Goal: Check status: Check status

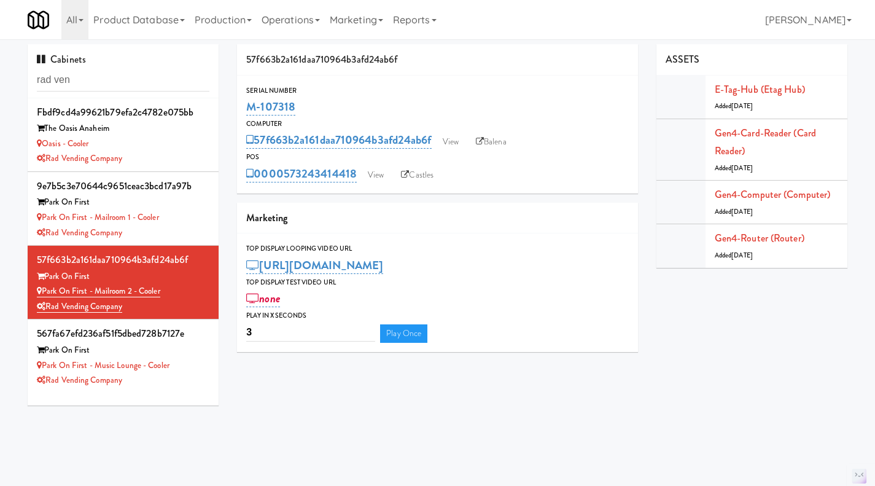
drag, startPoint x: 300, startPoint y: 103, endPoint x: 238, endPoint y: 103, distance: 62.0
click at [238, 103] on div "Serial Number M-107318" at bounding box center [437, 101] width 401 height 33
click at [325, 173] on link "0000573243414418" at bounding box center [301, 173] width 111 height 17
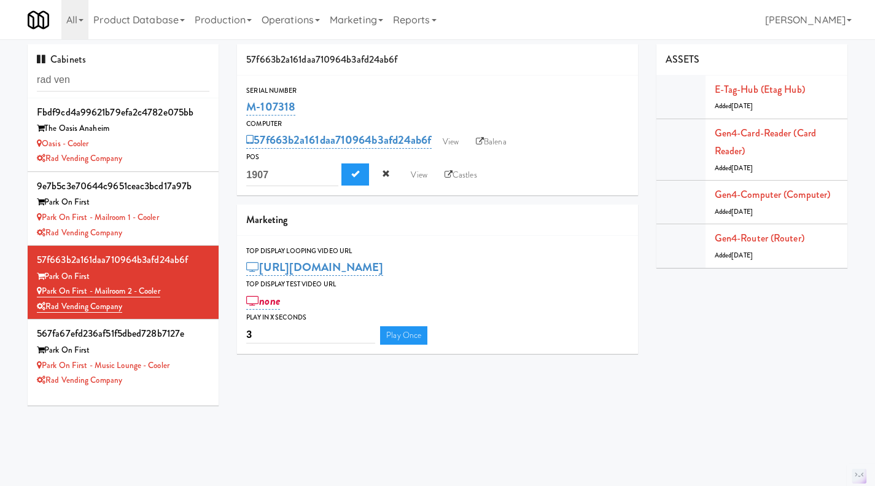
click at [561, 173] on div "0000573243414418 1907 View Castles" at bounding box center [437, 174] width 383 height 23
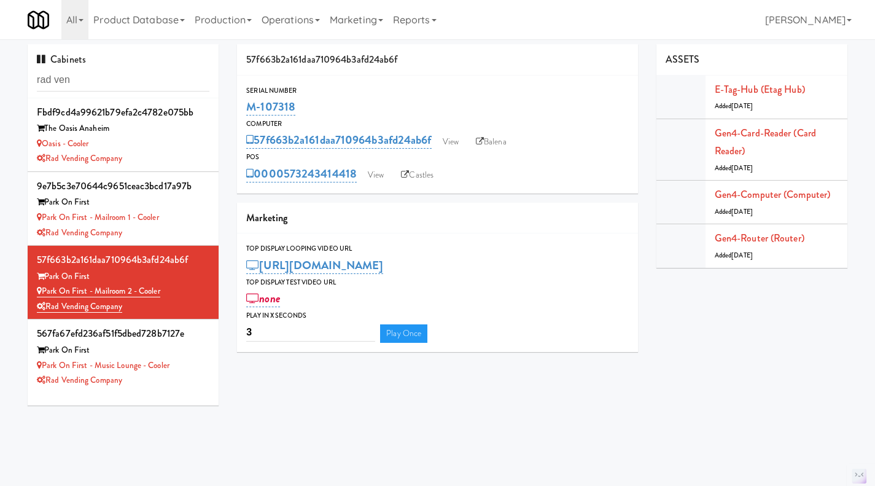
click at [294, 18] on link "Operations" at bounding box center [291, 19] width 68 height 39
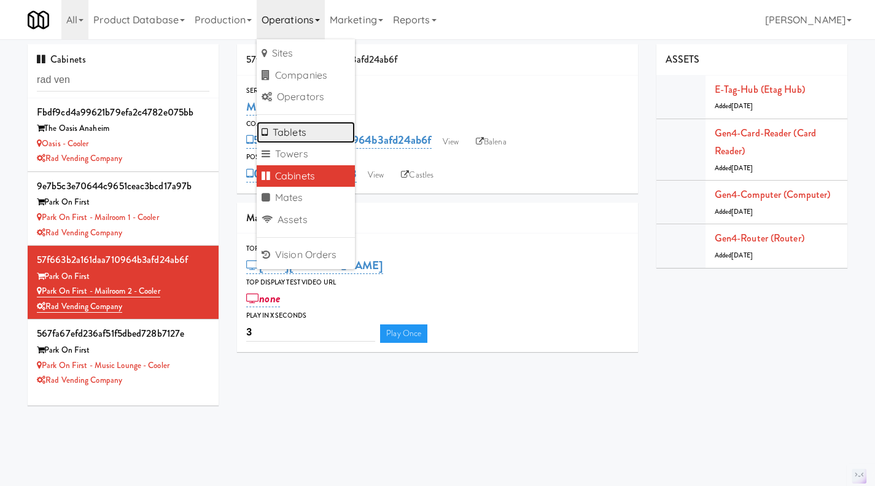
click at [312, 138] on link "Tablets" at bounding box center [306, 133] width 98 height 22
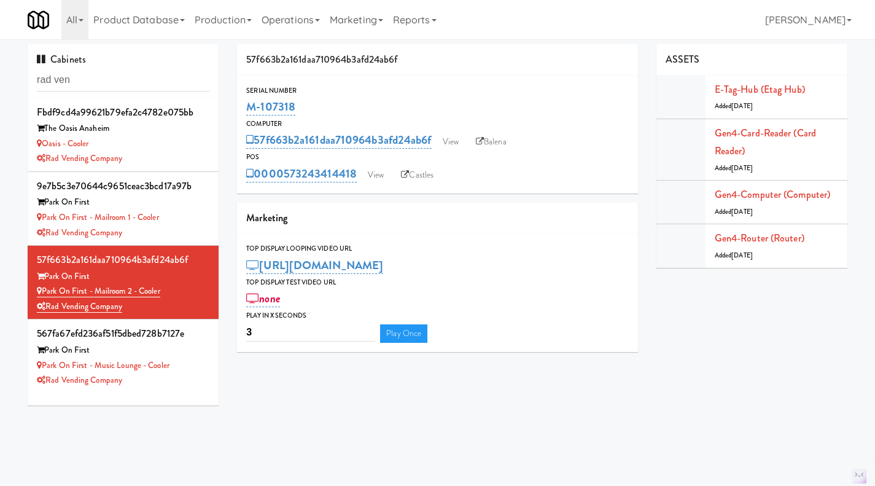
drag, startPoint x: 355, startPoint y: 184, endPoint x: 286, endPoint y: 187, distance: 68.9
click at [286, 187] on div "Serial Number M-107318 Computer 57f663b2a161daa710964b3afd24ab6f View Balena PO…" at bounding box center [437, 135] width 401 height 118
copy link "573243414418"
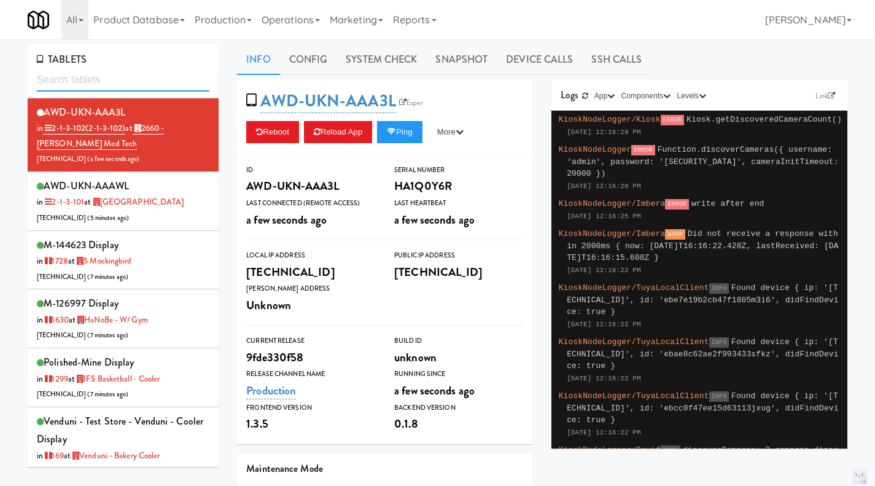
paste input "573243975315"
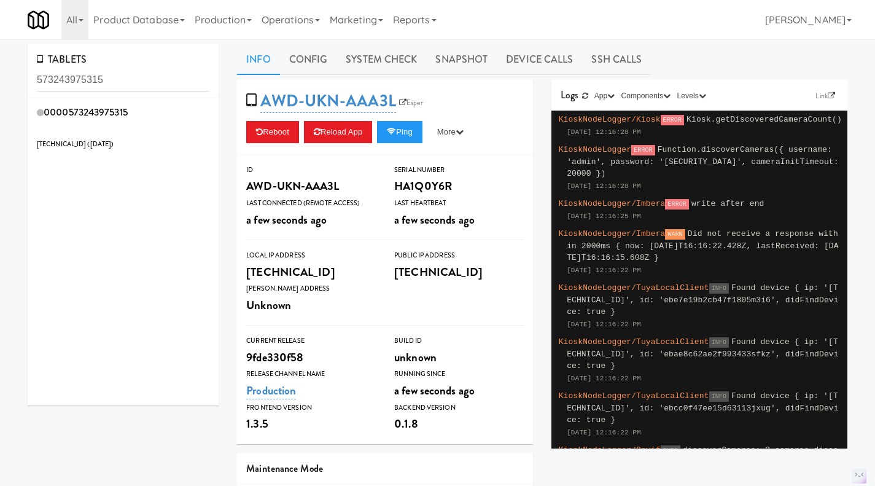
click at [153, 129] on div "0000573243975315 [TECHNICAL_ID] ( [DATE] )" at bounding box center [123, 127] width 173 height 49
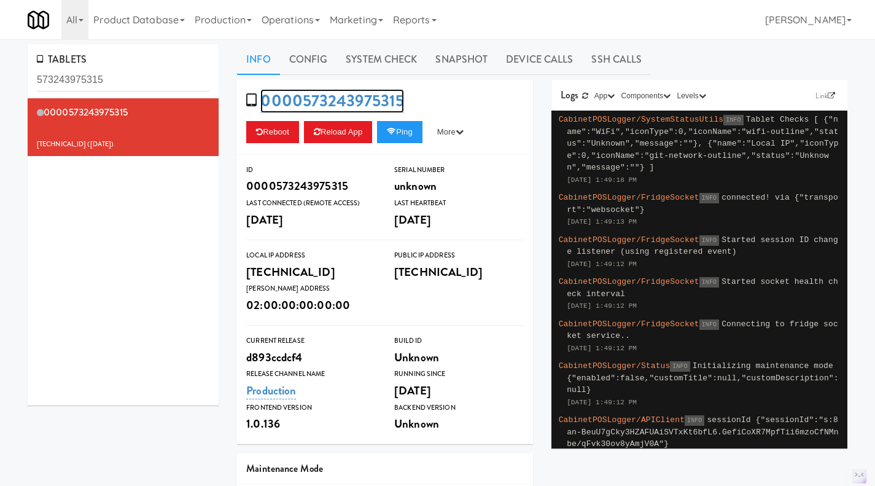
click at [329, 100] on link "0000573243975315" at bounding box center [332, 101] width 144 height 24
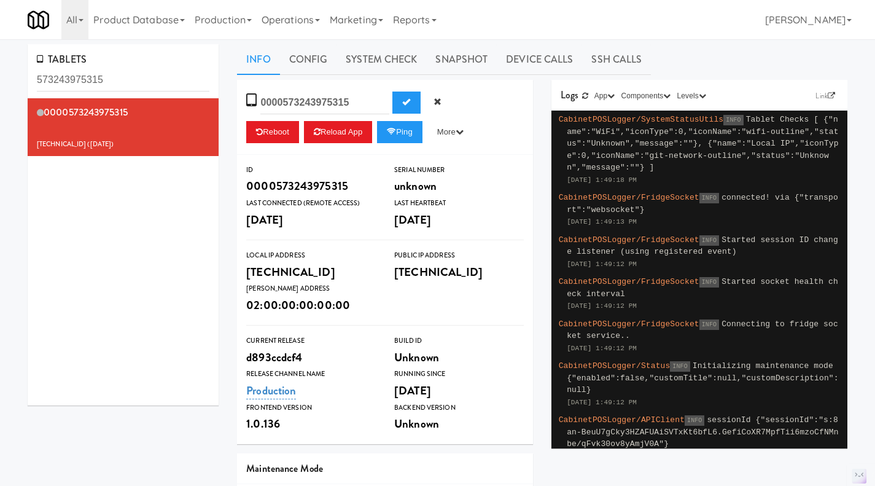
click at [136, 209] on div "0000573243975315 206.0.69.104 ( 2 days ago )" at bounding box center [123, 251] width 191 height 307
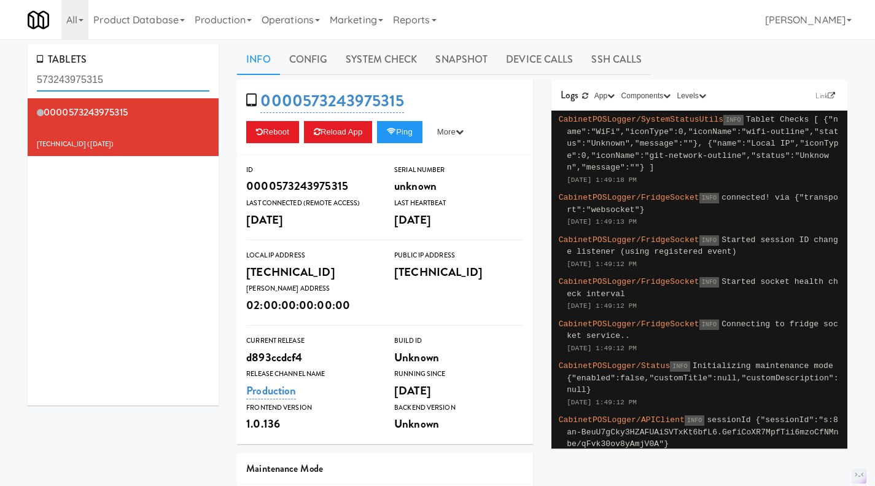
click at [110, 74] on input "573243975315" at bounding box center [123, 80] width 173 height 23
click at [109, 74] on input "573243975315" at bounding box center [123, 80] width 173 height 23
paste input "414418"
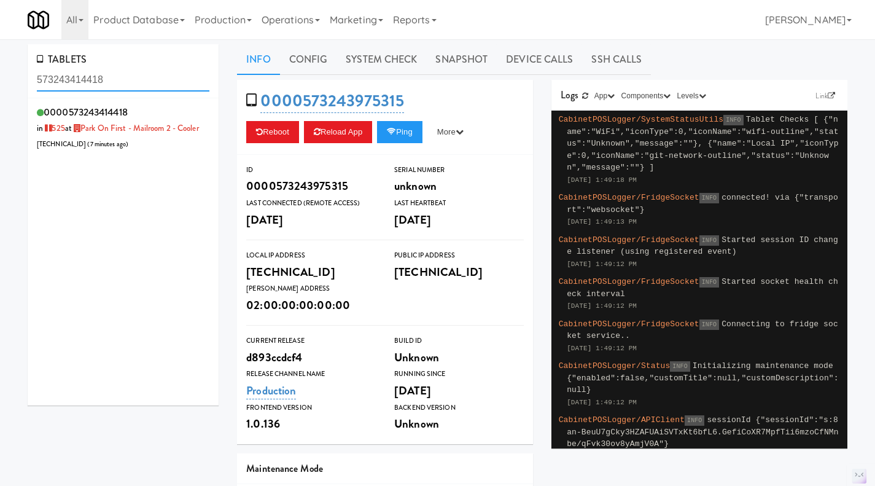
type input "573243414418"
click at [170, 138] on div "0000573243414418 in 525 at Park on First - Mailroom 2 - Cooler 206.0.69.39 ( 7 …" at bounding box center [123, 127] width 173 height 49
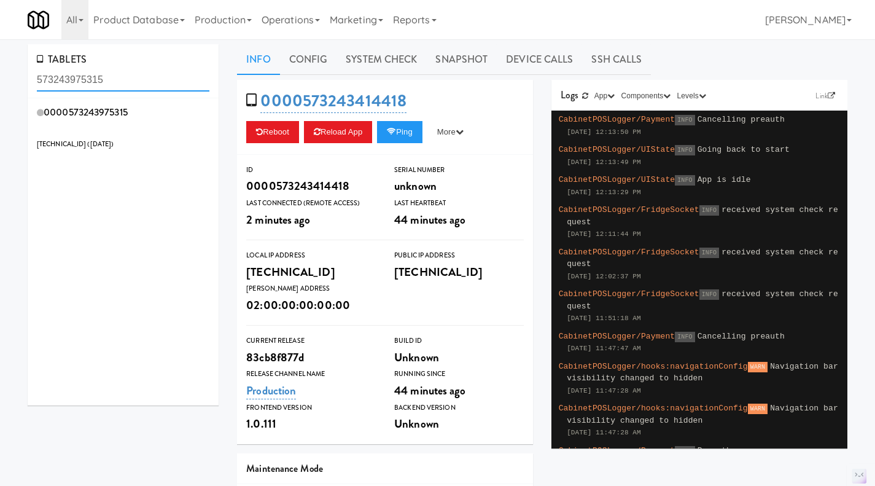
type input "573243975315"
click at [166, 130] on div "0000573243975315 206.0.69.104 ( 2 days ago )" at bounding box center [123, 127] width 173 height 49
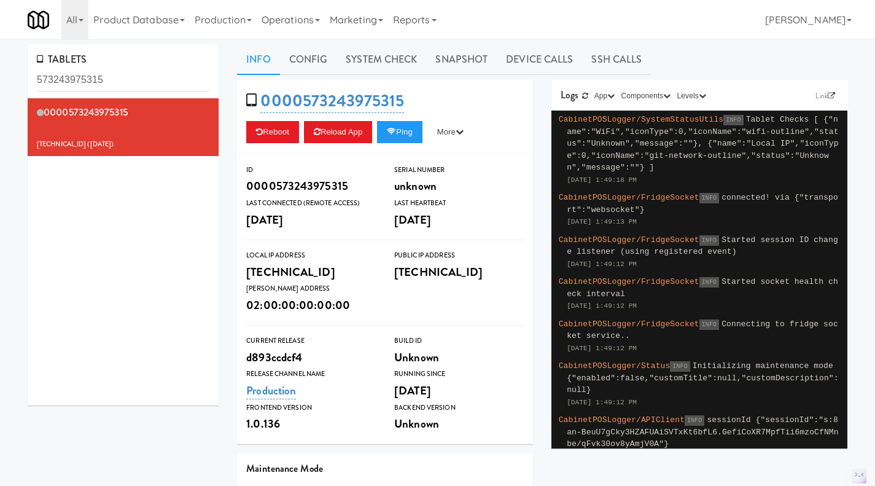
click at [149, 119] on div "0000573243975315 206.0.69.104 ( 2 days ago )" at bounding box center [123, 127] width 173 height 49
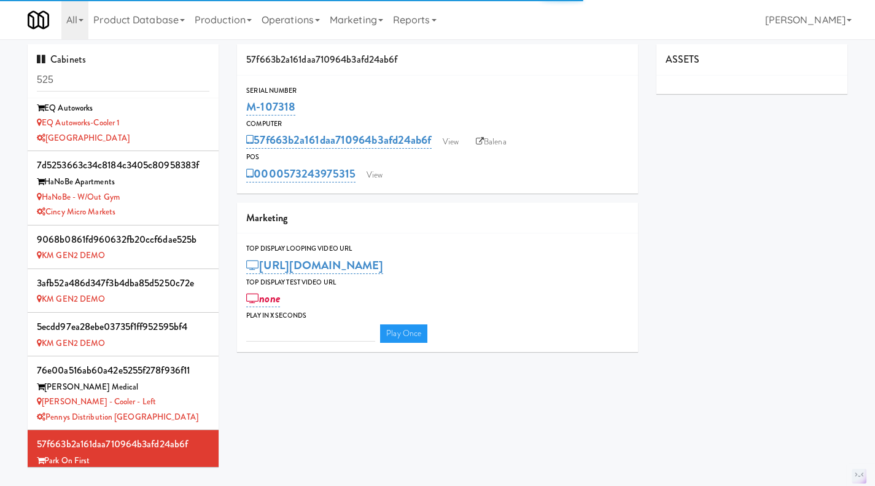
scroll to position [353, 0]
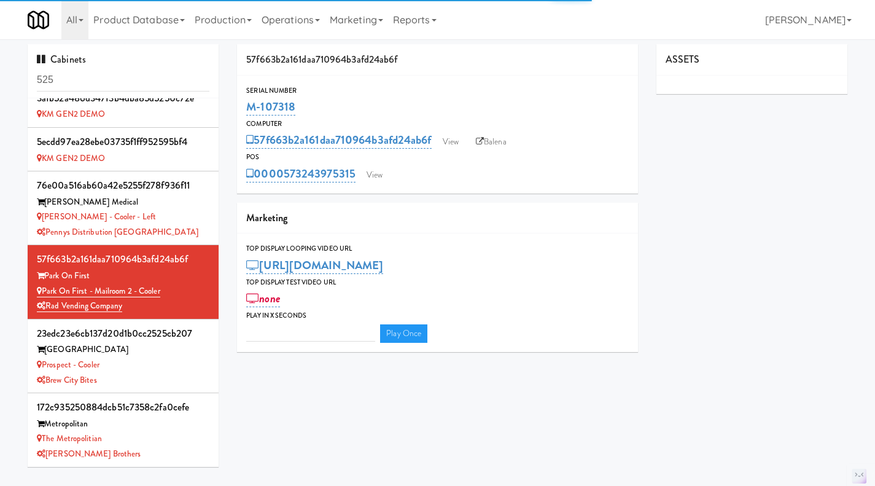
type input "3"
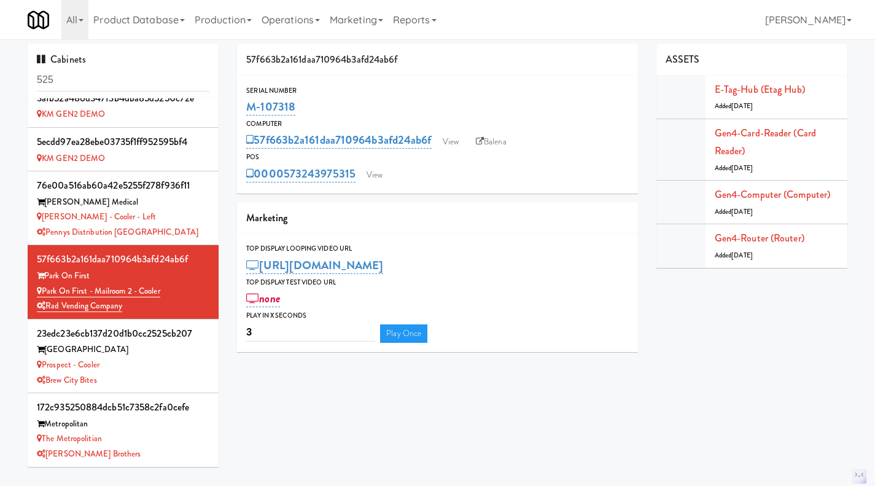
click at [494, 133] on link "Balena" at bounding box center [491, 142] width 43 height 18
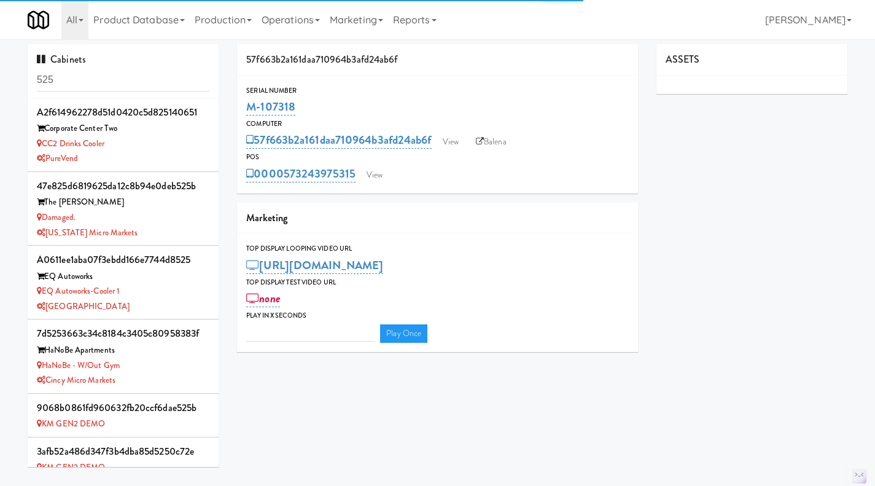
type input "3"
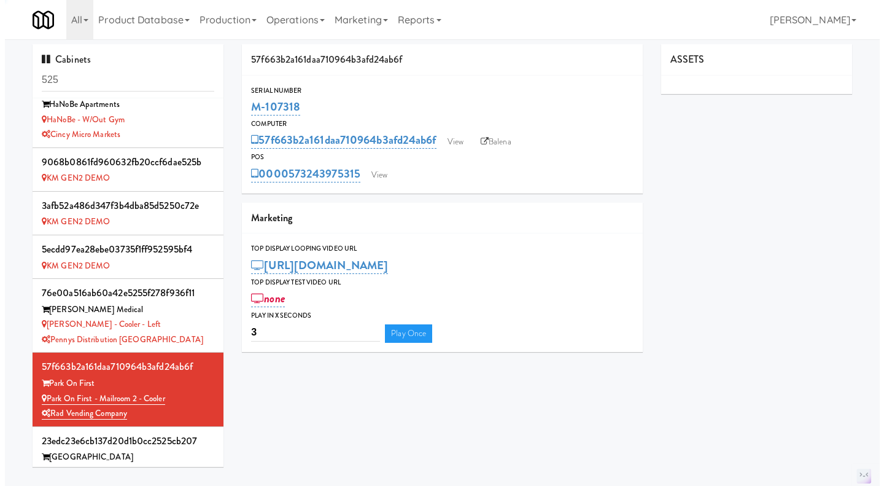
scroll to position [353, 0]
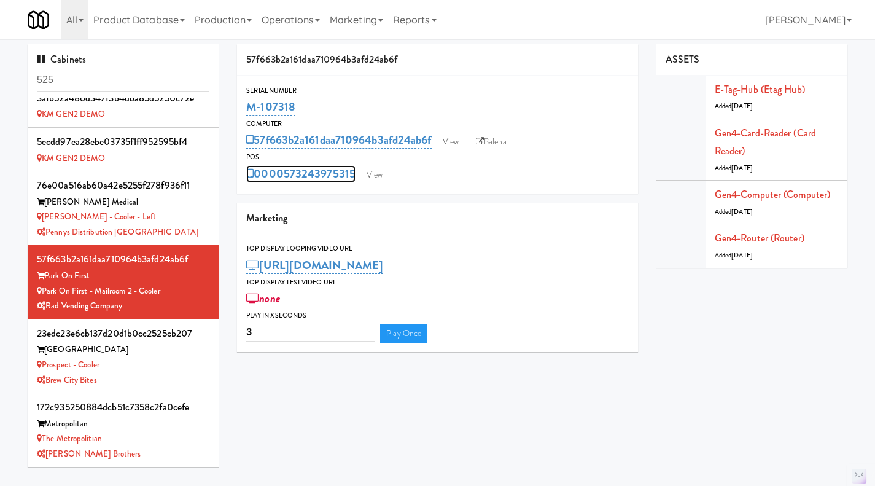
click at [289, 181] on link "0000573243975315" at bounding box center [300, 173] width 109 height 17
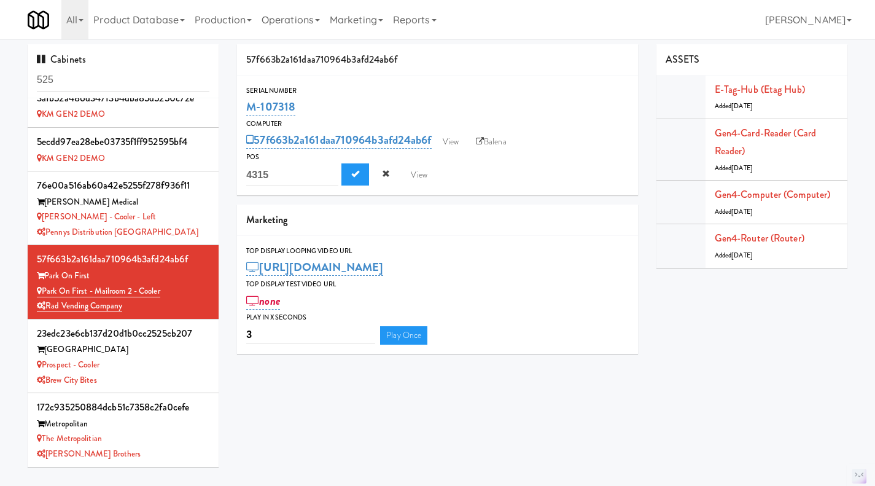
click at [513, 167] on div "0000573243975315 4315 View" at bounding box center [437, 174] width 383 height 23
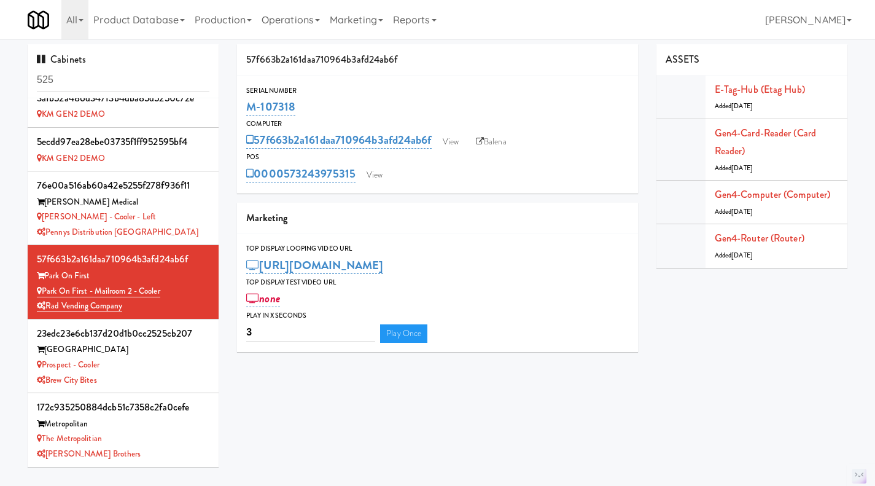
drag, startPoint x: 357, startPoint y: 189, endPoint x: 284, endPoint y: 188, distance: 72.5
click at [284, 188] on div "Serial Number M-107318 Computer 57f663b2a161daa710964b3afd24ab6f View Balena PO…" at bounding box center [437, 135] width 401 height 118
copy link "573243975315"
click at [566, 82] on div "Serial Number M-107318 Computer 57f663b2a161daa710964b3afd24ab6f View Balena PO…" at bounding box center [437, 135] width 401 height 118
drag, startPoint x: 303, startPoint y: 107, endPoint x: 247, endPoint y: 108, distance: 55.9
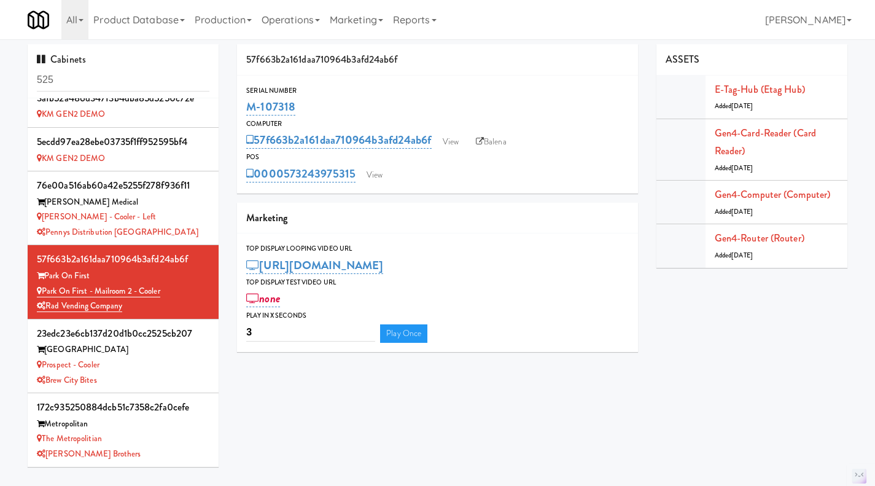
click at [247, 108] on div "M-107318" at bounding box center [437, 106] width 383 height 21
copy link "M-107318"
click at [385, 171] on link "View" at bounding box center [374, 175] width 28 height 18
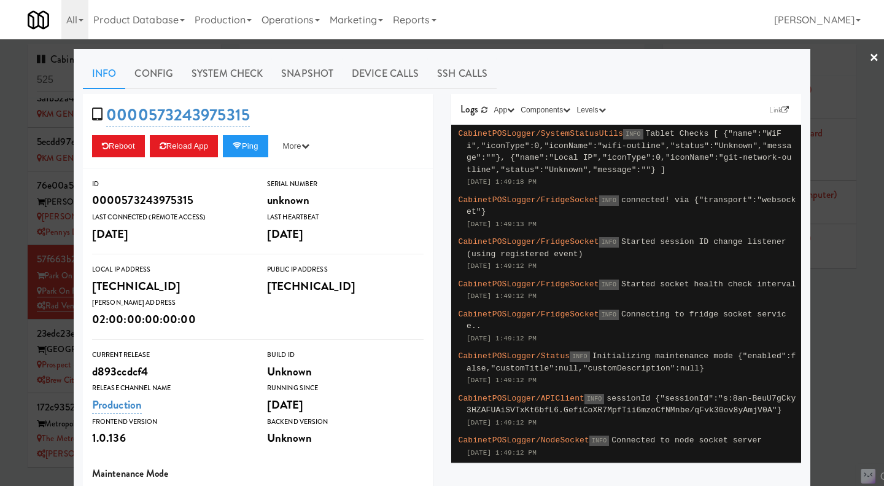
click at [603, 42] on div at bounding box center [442, 243] width 884 height 486
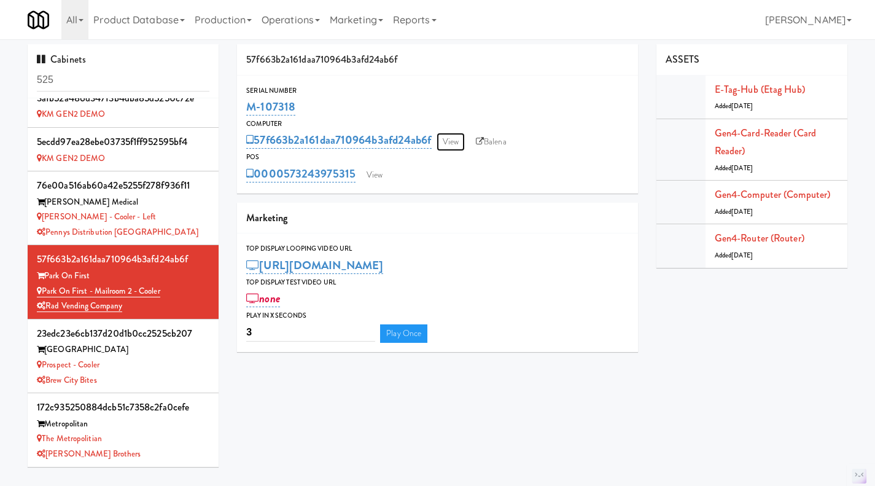
click at [446, 143] on link "View" at bounding box center [451, 142] width 28 height 18
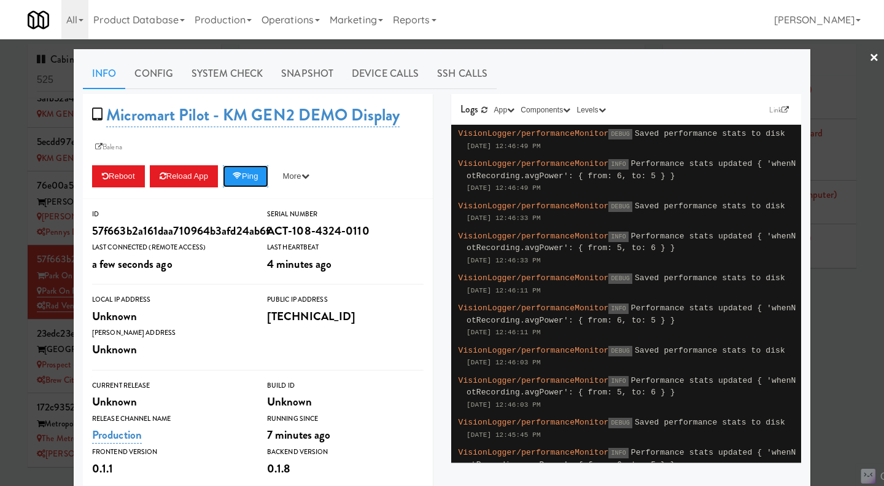
click at [252, 174] on button "Ping" at bounding box center [245, 176] width 45 height 22
click at [563, 45] on div at bounding box center [442, 243] width 884 height 486
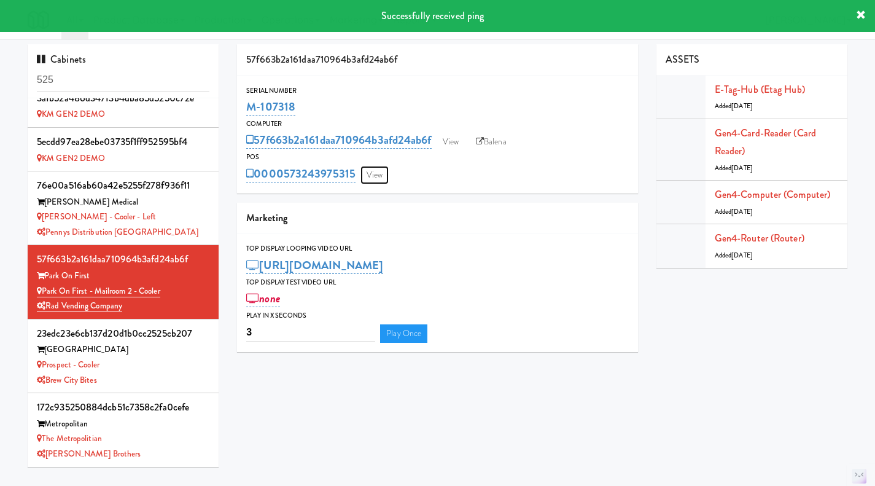
click at [378, 177] on link "View" at bounding box center [374, 175] width 28 height 18
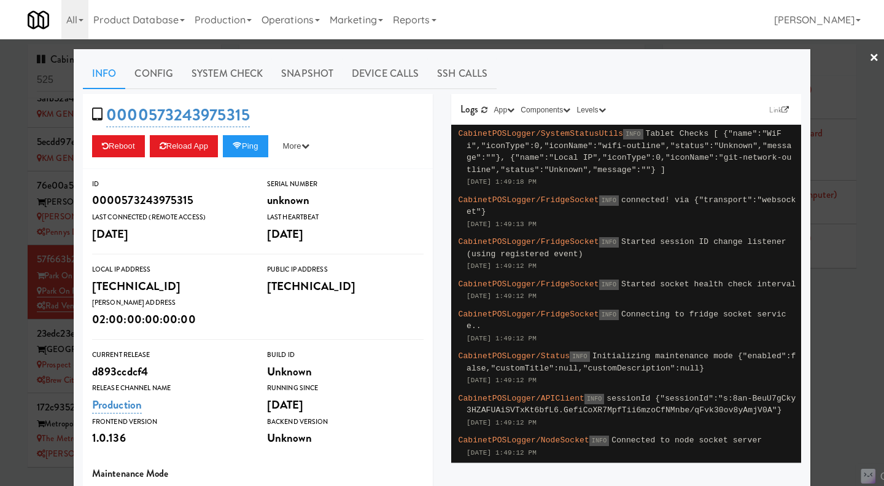
click at [541, 45] on div at bounding box center [442, 243] width 884 height 486
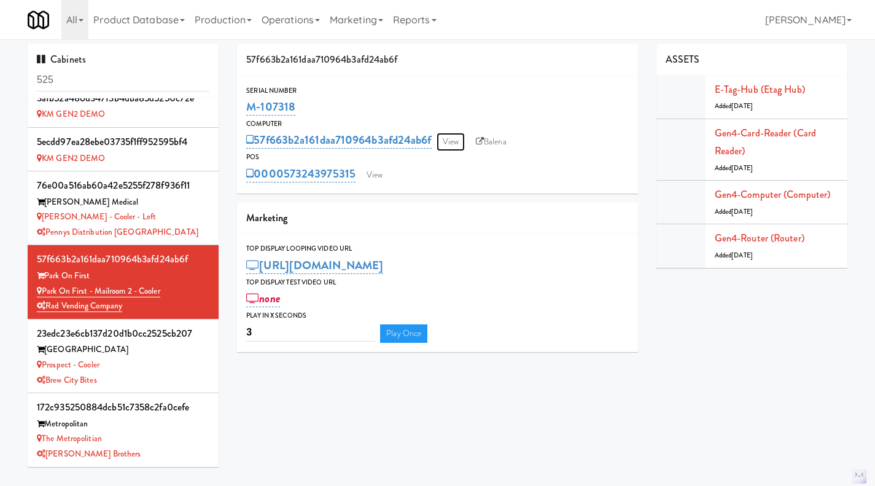
click at [456, 141] on link "View" at bounding box center [451, 142] width 28 height 18
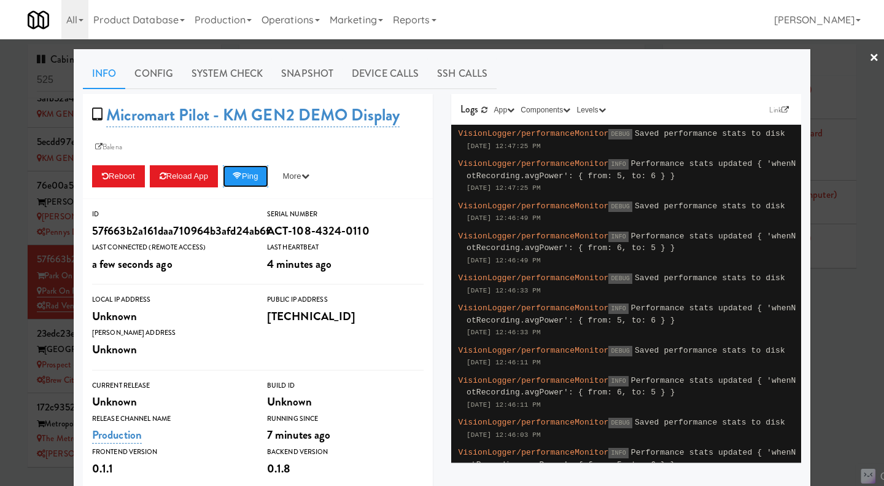
click at [243, 179] on button "Ping" at bounding box center [245, 176] width 45 height 22
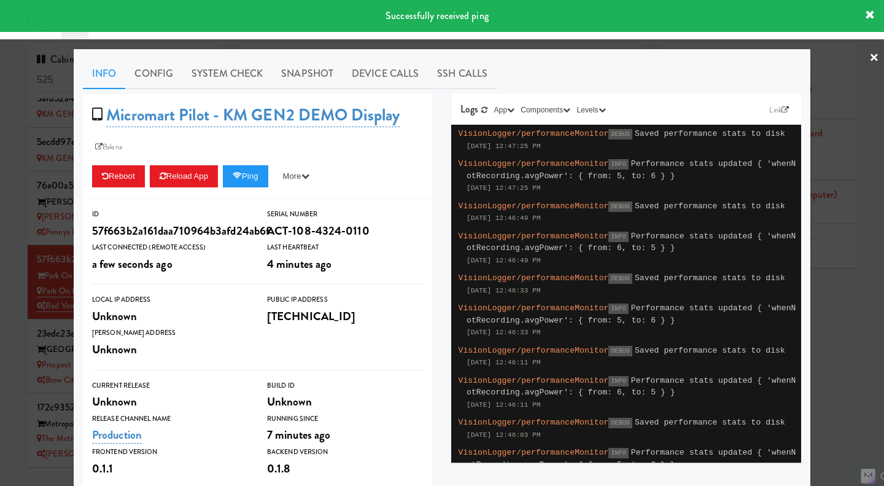
click at [243, 79] on link "System Check" at bounding box center [227, 73] width 90 height 31
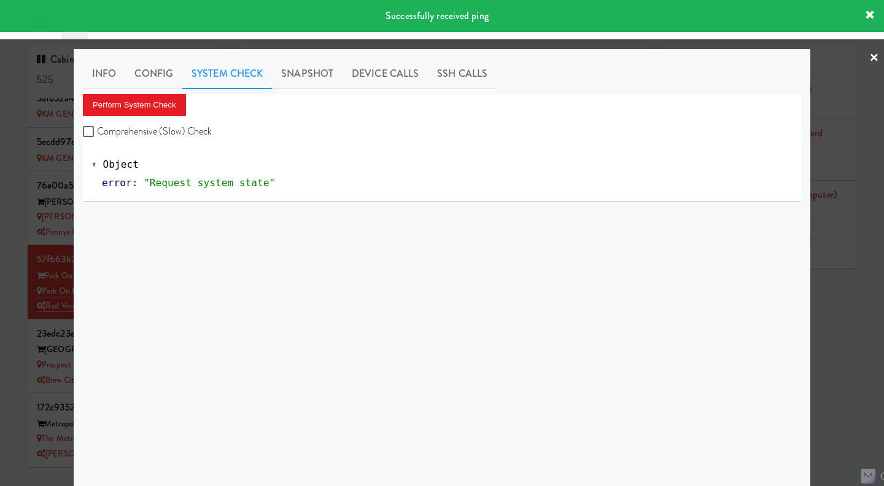
drag, startPoint x: 148, startPoint y: 131, endPoint x: 144, endPoint y: 123, distance: 8.5
click at [147, 130] on label "Comprehensive (Slow) Check" at bounding box center [148, 131] width 130 height 18
click at [131, 128] on label "Comprehensive (Slow) Check" at bounding box center [148, 131] width 130 height 18
click at [97, 128] on input "Comprehensive (Slow) Check" at bounding box center [90, 132] width 14 height 10
checkbox input "true"
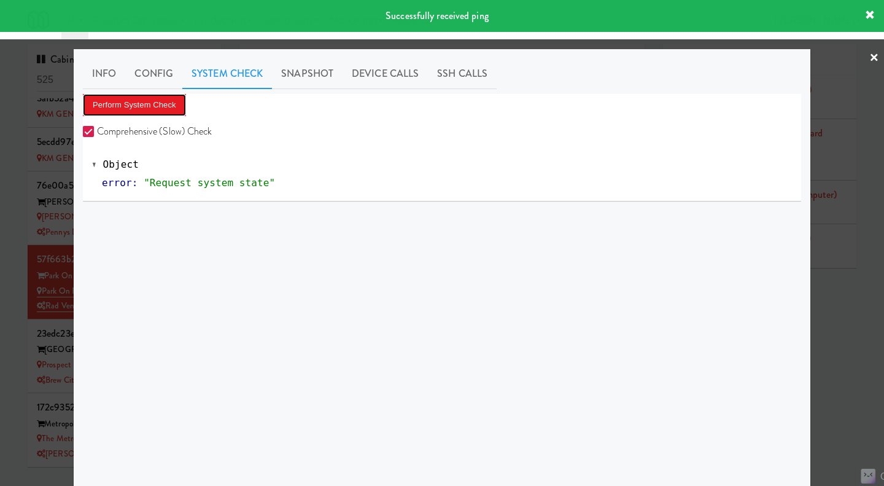
click at [126, 95] on button "Perform System Check" at bounding box center [134, 105] width 103 height 22
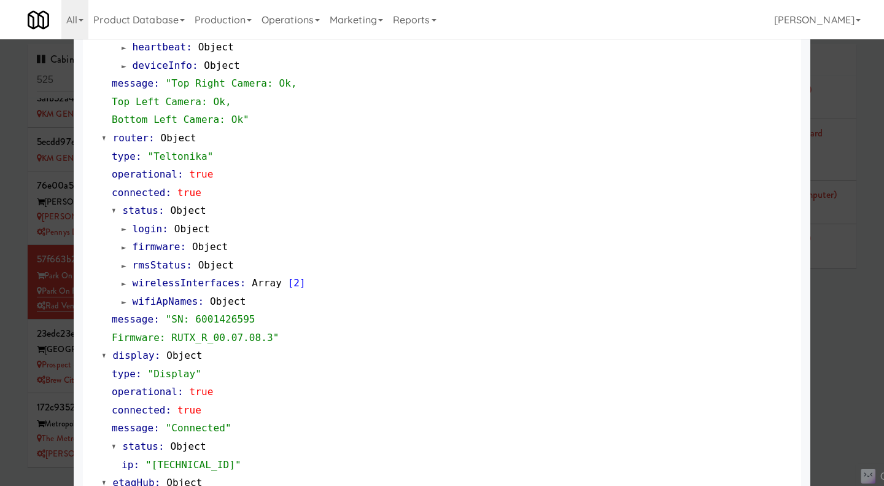
scroll to position [430, 0]
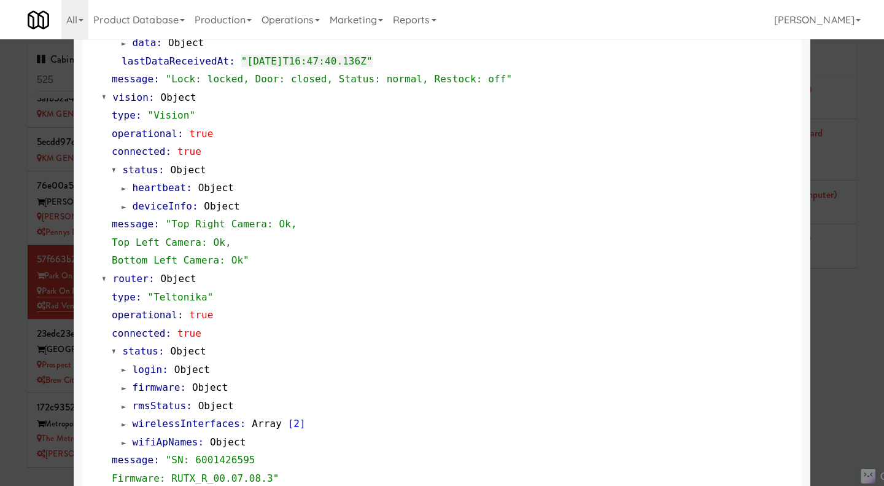
click at [844, 316] on div at bounding box center [442, 243] width 884 height 486
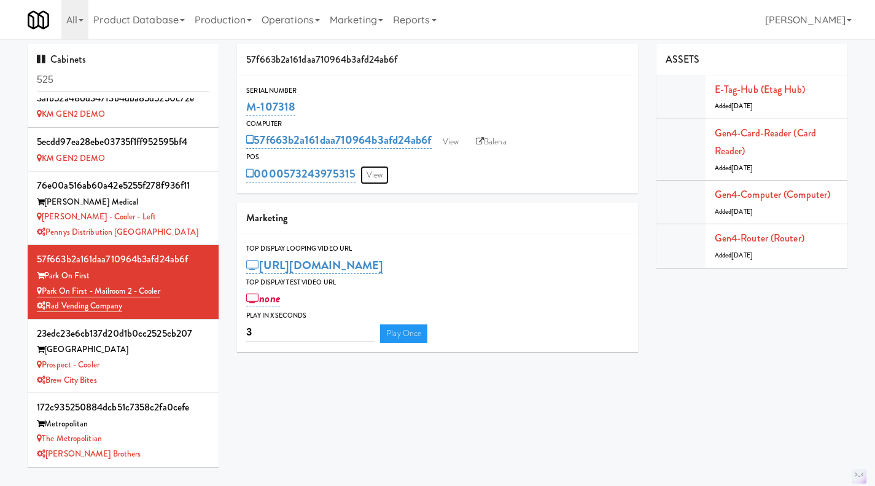
click at [386, 174] on link "View" at bounding box center [374, 175] width 28 height 18
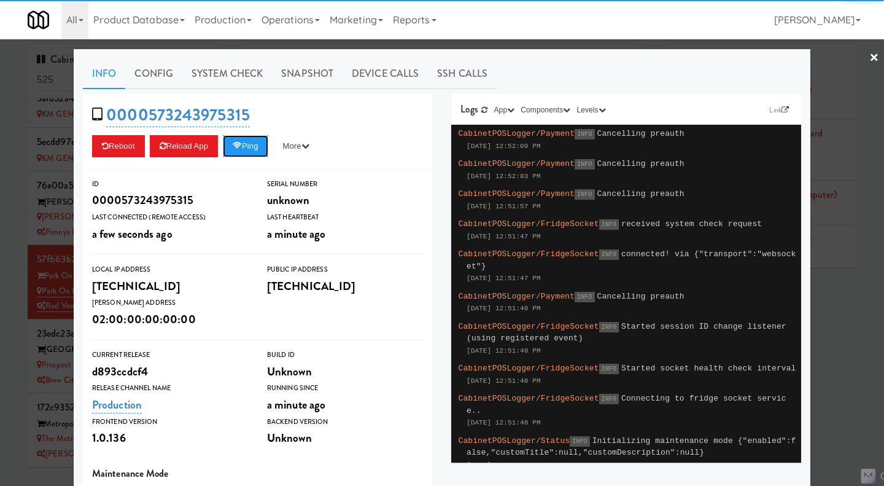
click at [254, 152] on button "Ping" at bounding box center [245, 146] width 45 height 22
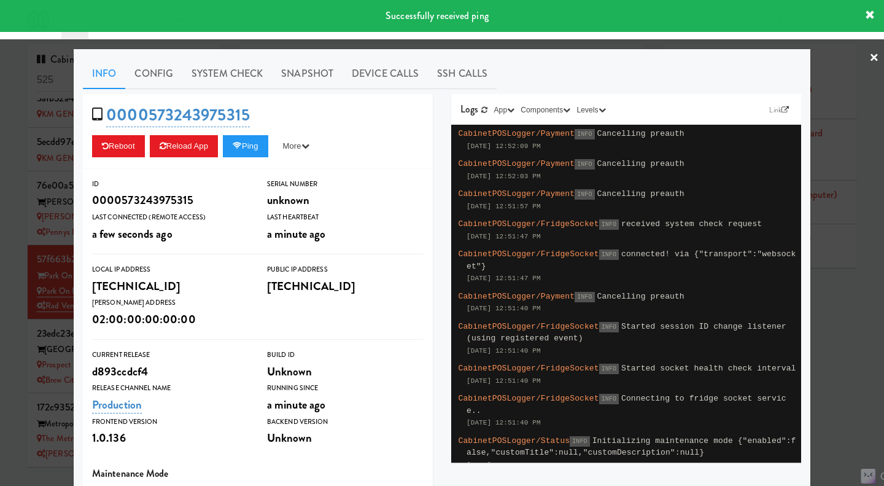
click at [835, 343] on div at bounding box center [442, 243] width 884 height 486
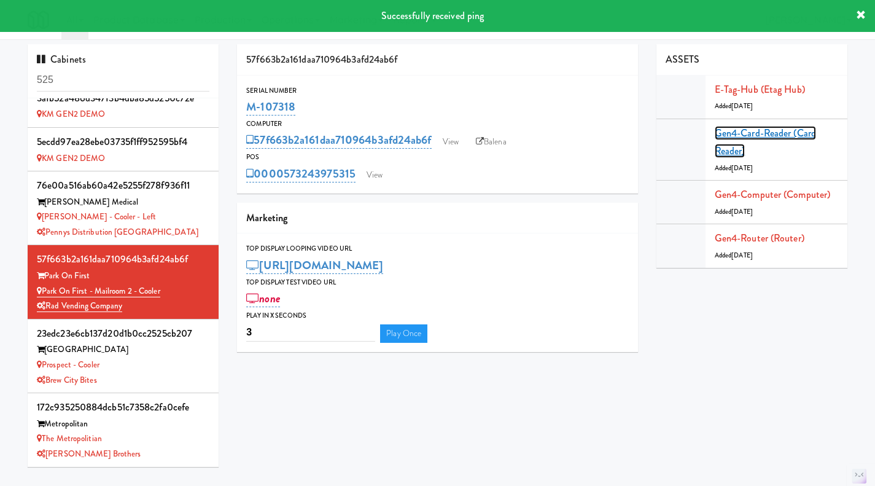
click at [783, 131] on link "Gen4-card-reader (Card Reader)" at bounding box center [765, 142] width 101 height 33
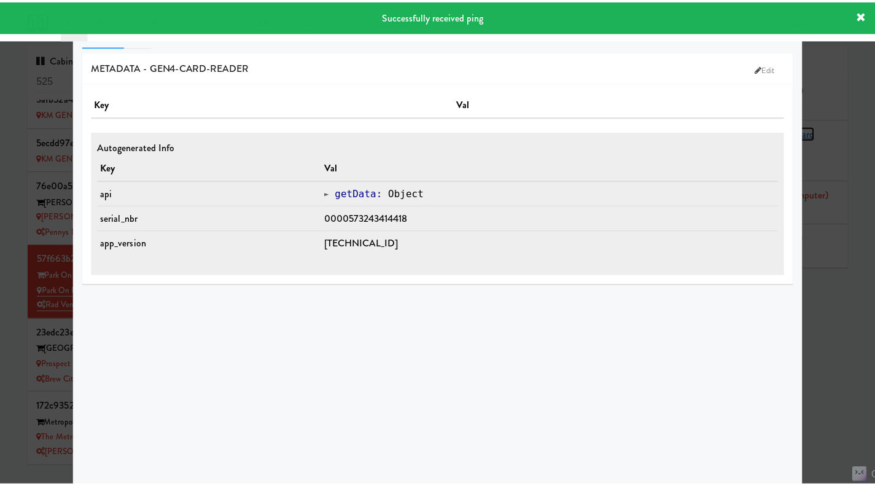
scroll to position [77, 0]
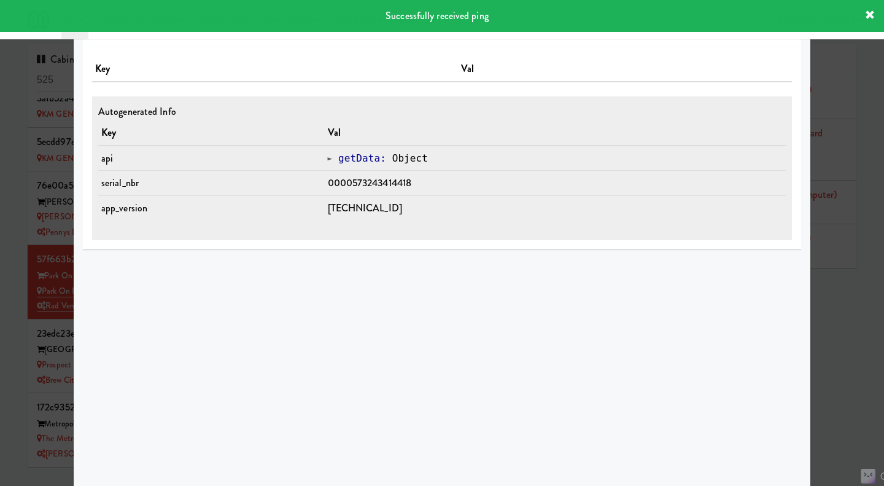
click at [850, 317] on div at bounding box center [442, 243] width 884 height 486
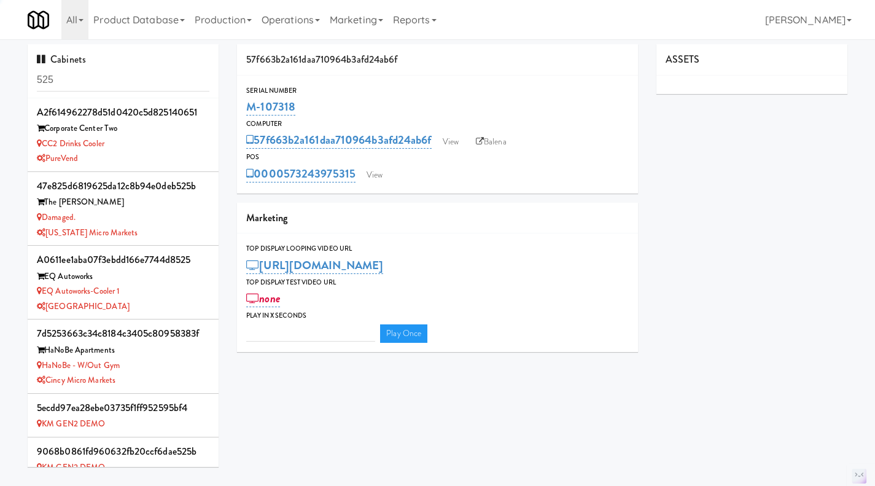
type input "3"
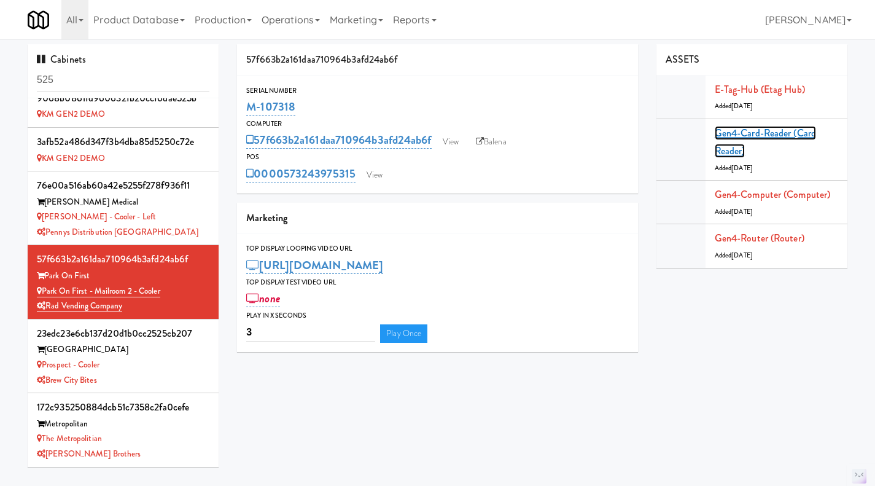
click at [734, 135] on link "Gen4-card-reader (Card Reader)" at bounding box center [765, 142] width 101 height 33
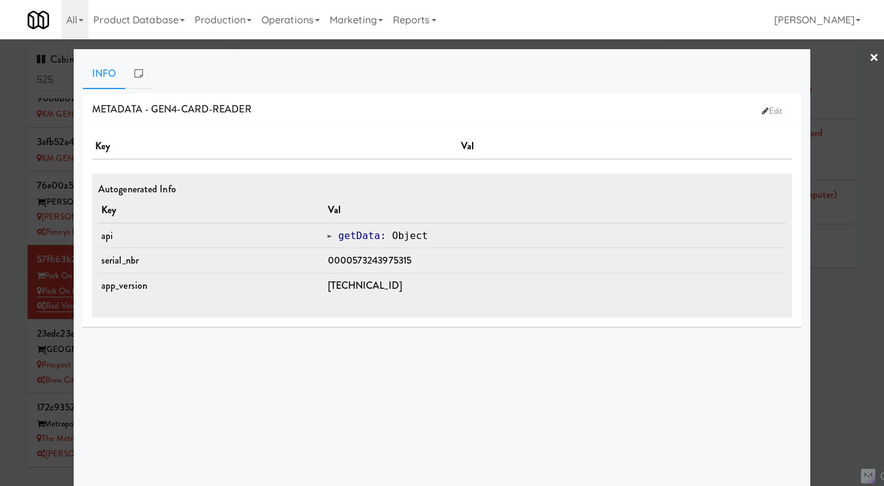
click at [844, 340] on div at bounding box center [442, 243] width 884 height 486
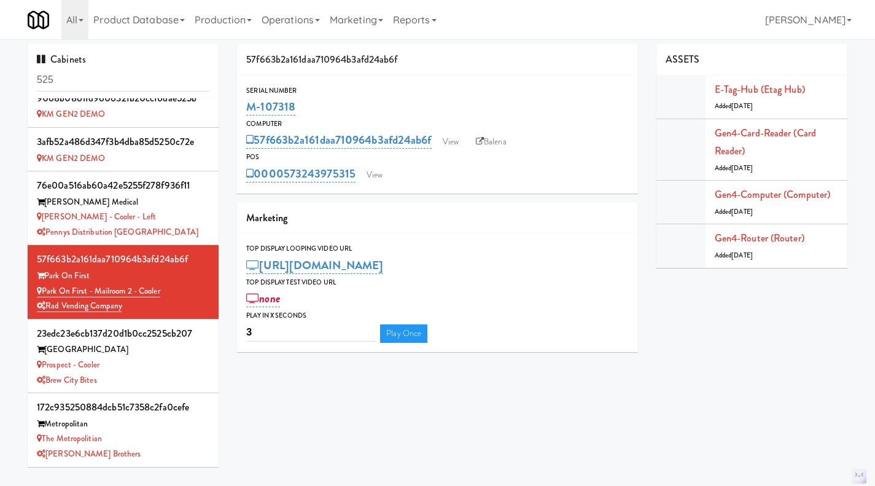
click at [296, 23] on link "Operations" at bounding box center [291, 19] width 68 height 39
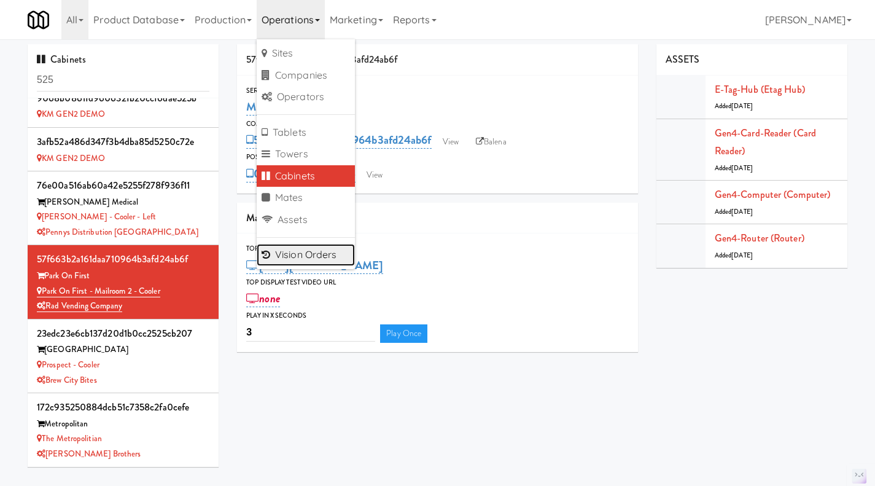
click at [308, 254] on link "Vision Orders" at bounding box center [306, 255] width 98 height 22
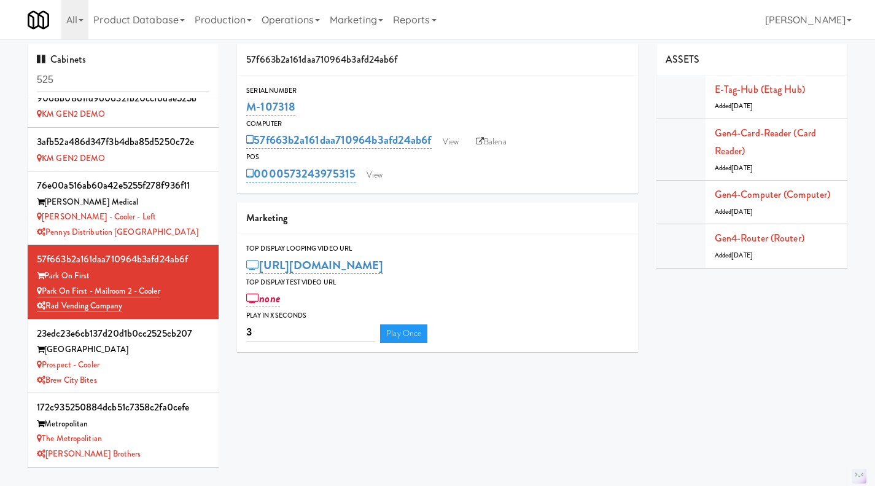
drag, startPoint x: 177, startPoint y: 290, endPoint x: 44, endPoint y: 291, distance: 132.6
click at [44, 291] on div "Park on First - Mailroom 2 - Cooler" at bounding box center [123, 291] width 173 height 15
copy link "Park on First - Mailroom 2 - Cooler"
click at [375, 179] on link "View" at bounding box center [374, 175] width 28 height 18
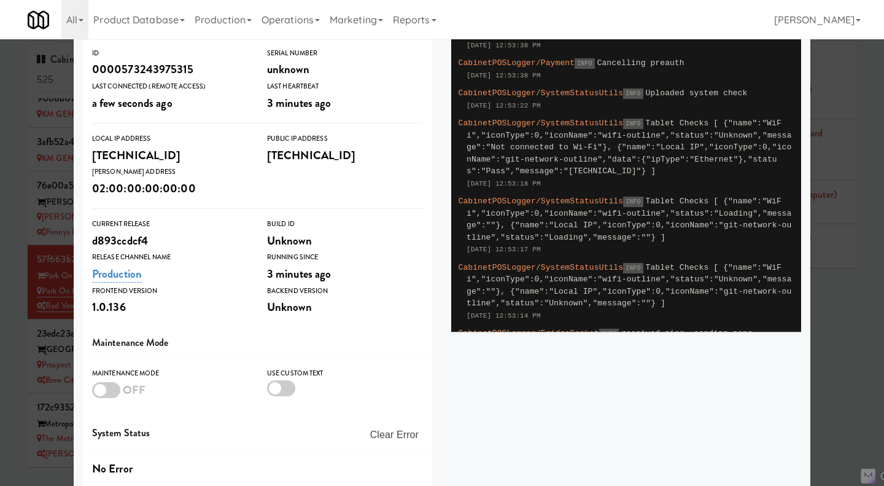
scroll to position [183, 0]
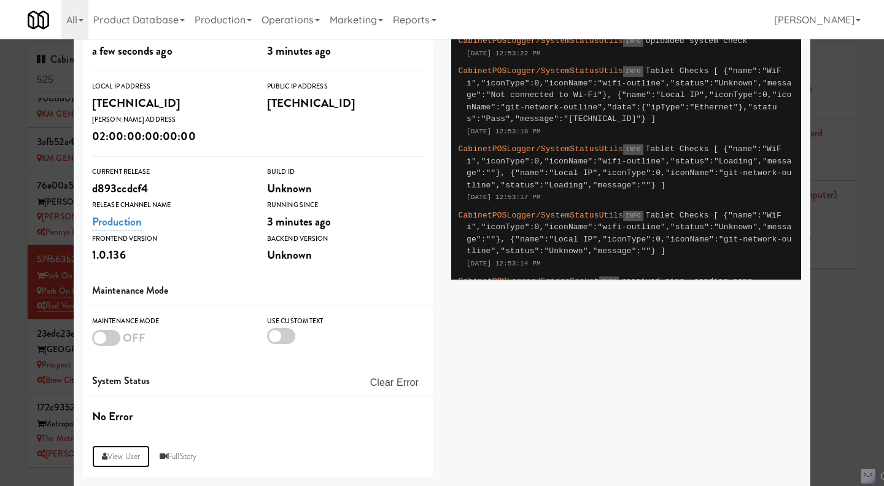
click at [114, 464] on link "View User" at bounding box center [121, 456] width 58 height 22
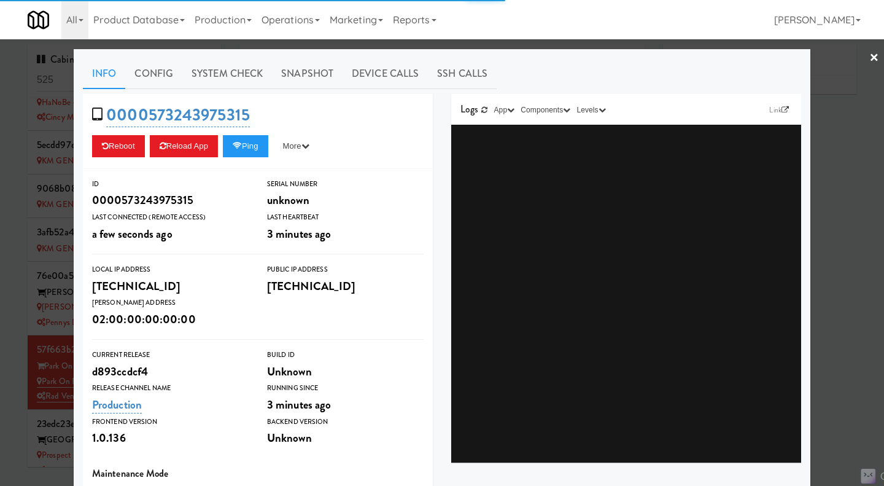
type input "3"
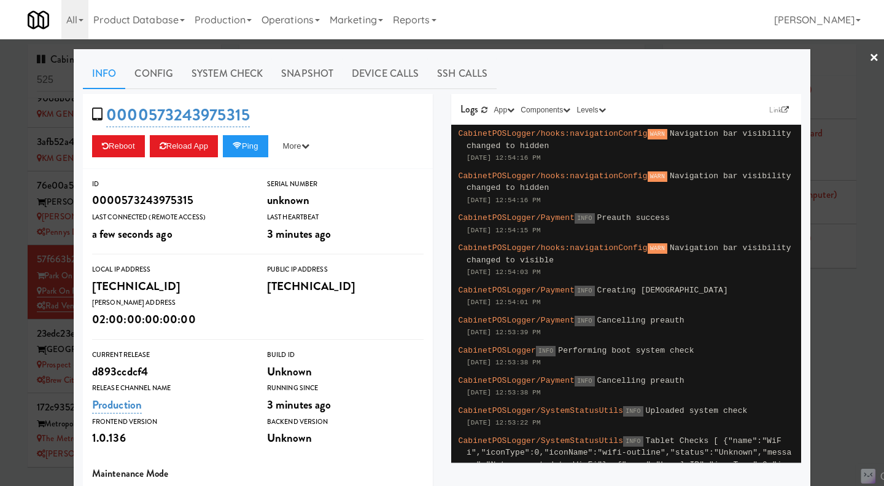
scroll to position [183, 0]
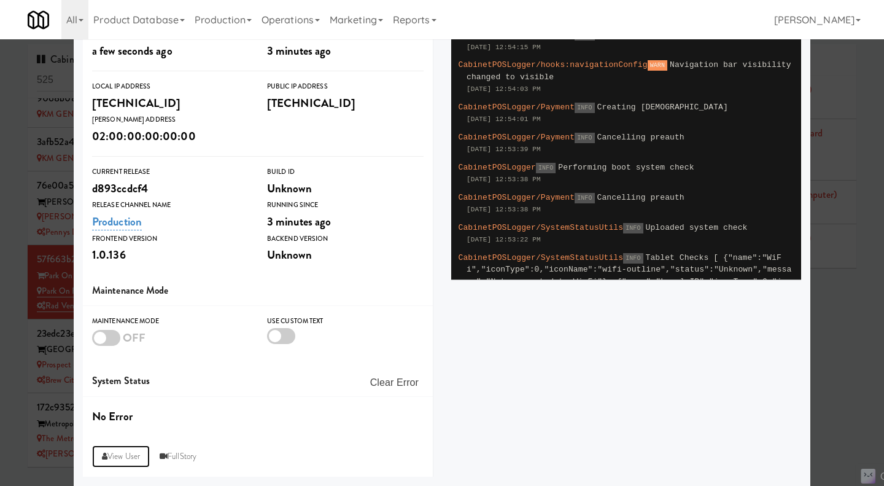
click at [120, 452] on link "View User" at bounding box center [121, 456] width 58 height 22
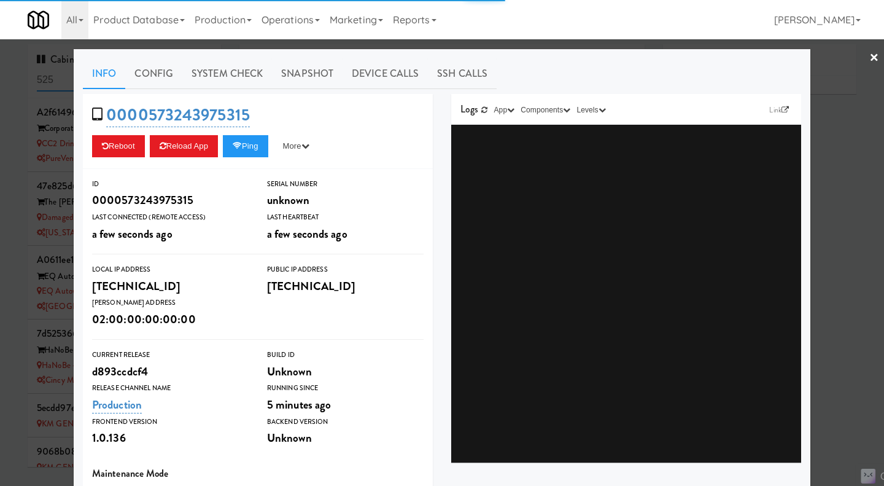
scroll to position [353, 0]
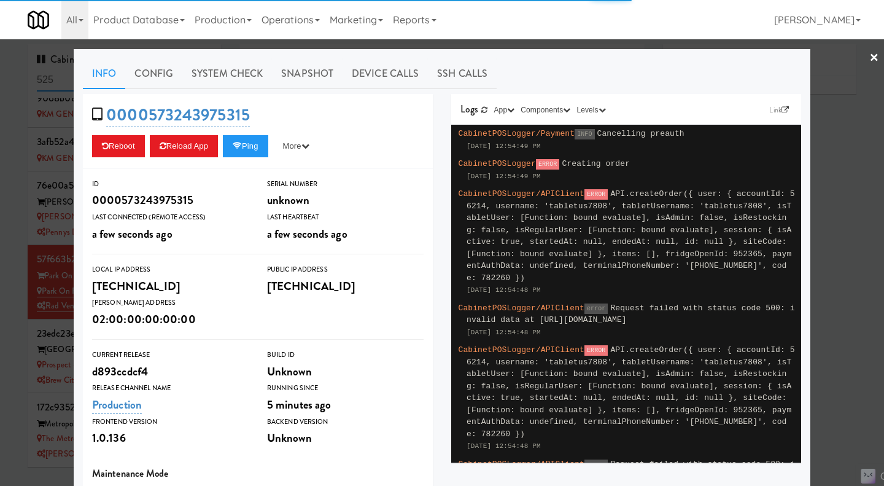
type input "3"
click at [511, 44] on div at bounding box center [442, 243] width 884 height 486
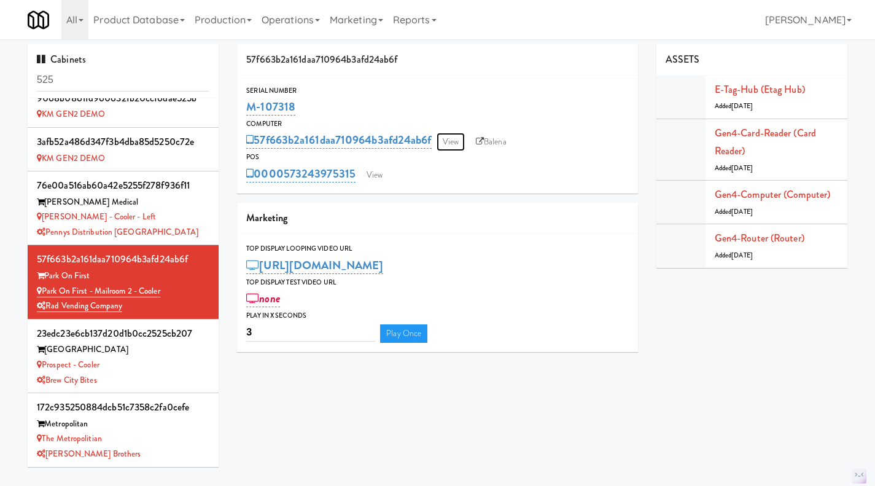
click at [451, 143] on link "View" at bounding box center [451, 142] width 28 height 18
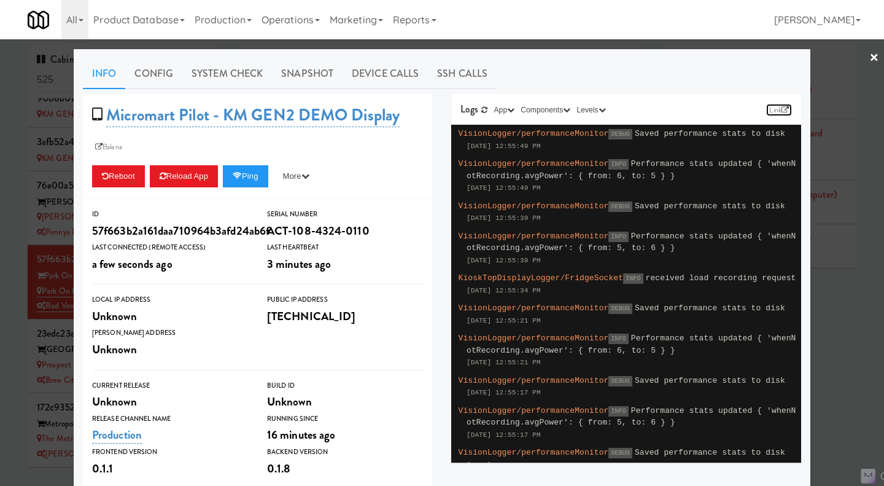
click at [782, 111] on icon at bounding box center [785, 109] width 7 height 7
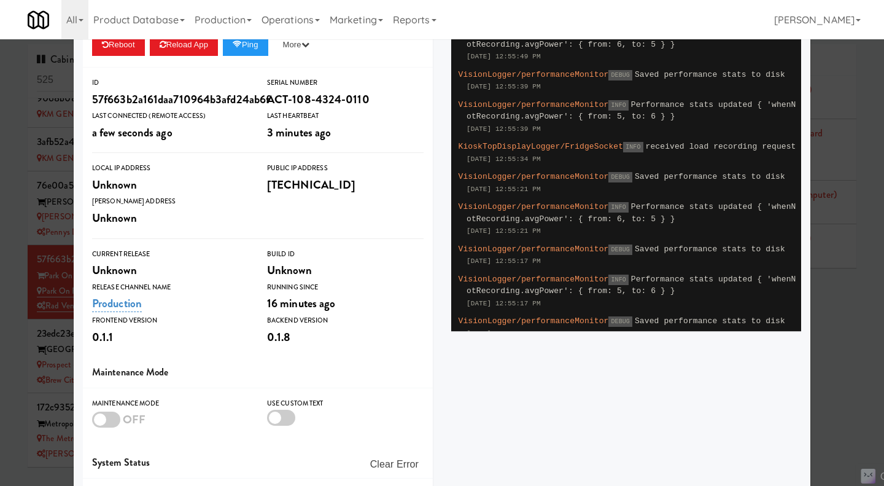
scroll to position [213, 0]
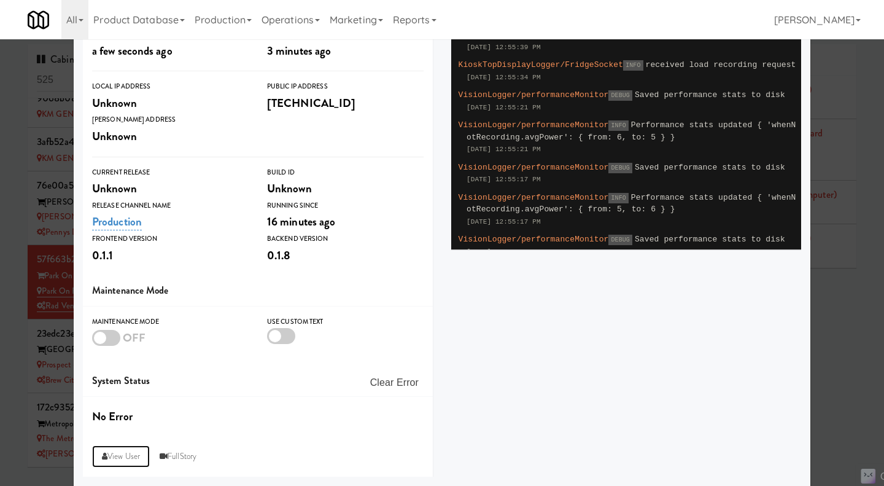
click at [122, 451] on link "View User" at bounding box center [121, 456] width 58 height 22
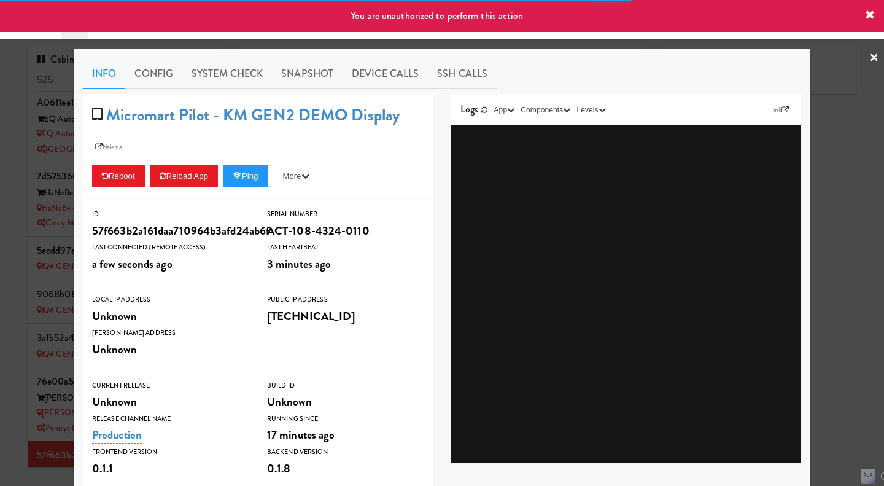
scroll to position [353, 0]
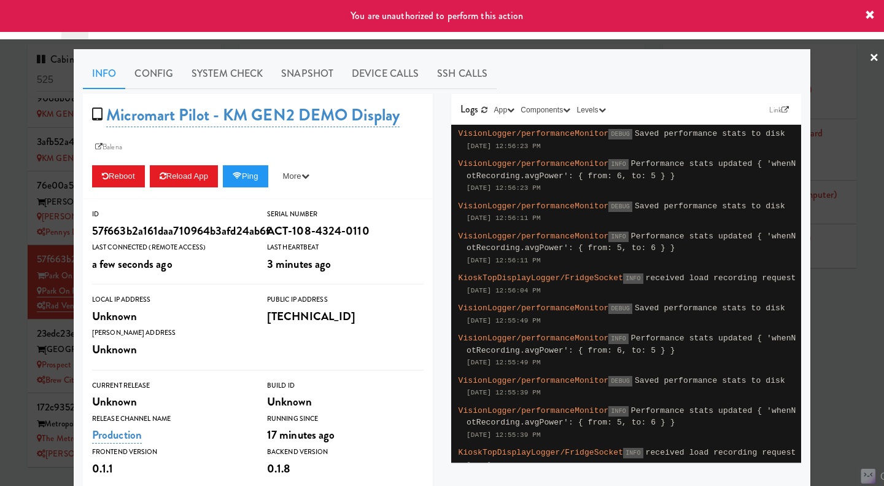
click at [857, 340] on div at bounding box center [442, 243] width 884 height 486
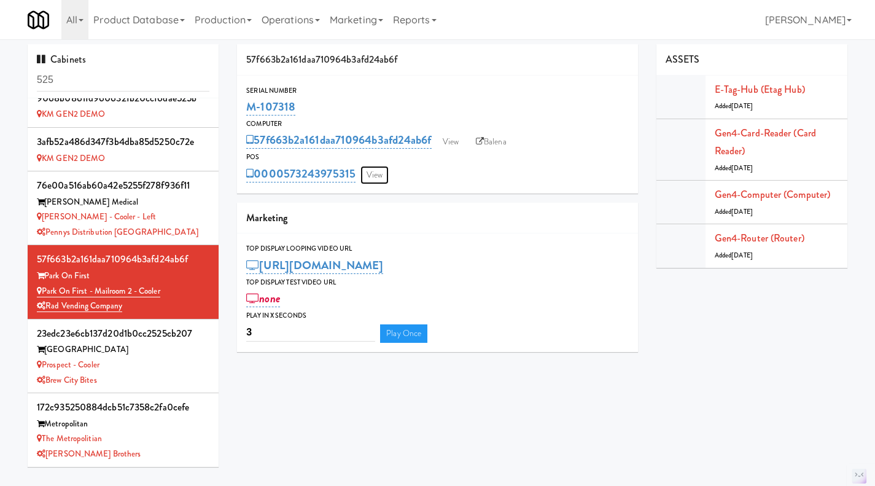
click at [373, 176] on link "View" at bounding box center [374, 175] width 28 height 18
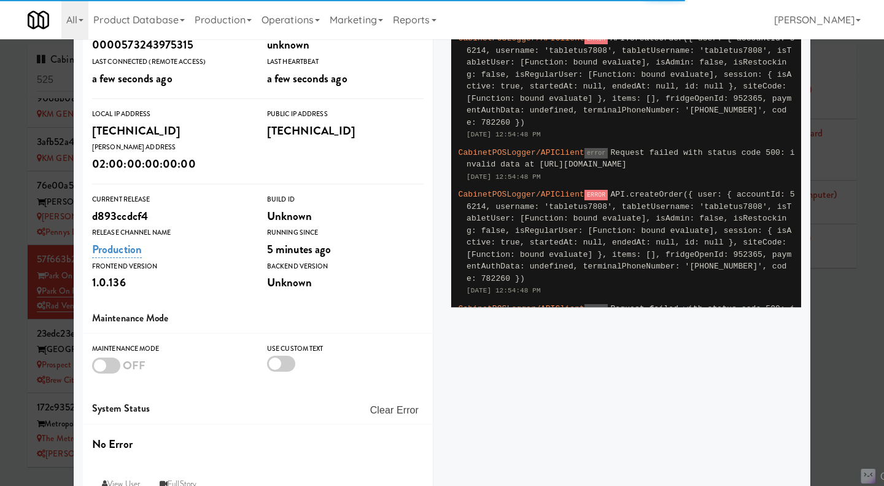
scroll to position [183, 0]
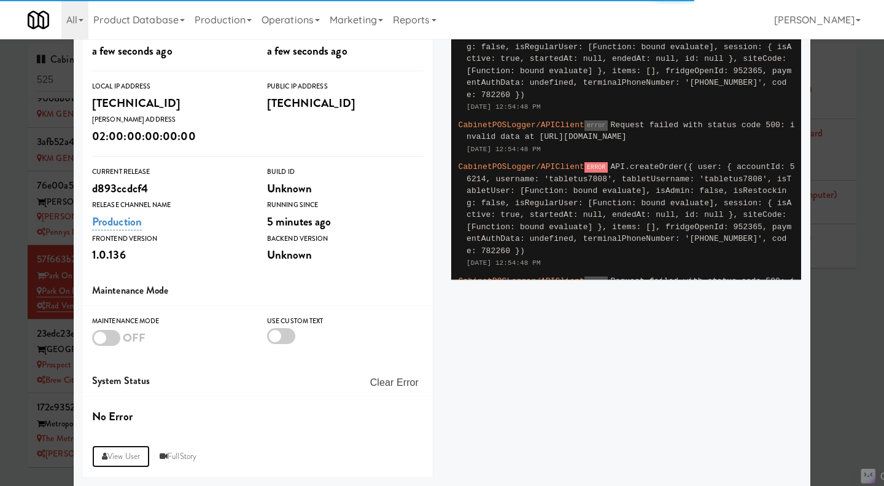
click at [124, 456] on link "View User" at bounding box center [121, 456] width 58 height 22
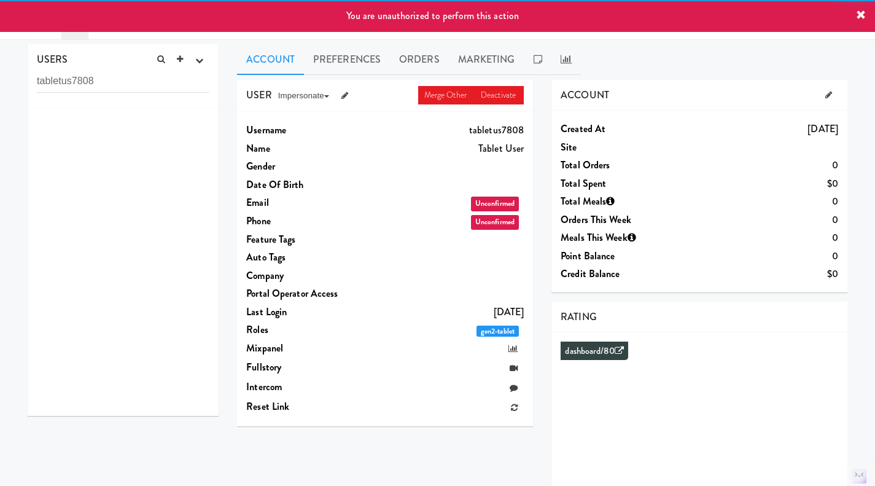
click at [831, 95] on icon at bounding box center [828, 95] width 7 height 8
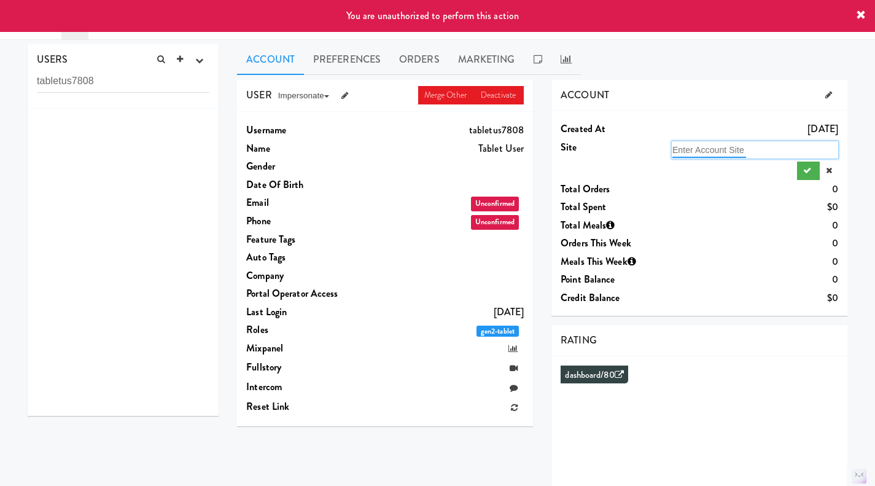
click at [729, 154] on input "text" at bounding box center [709, 150] width 74 height 16
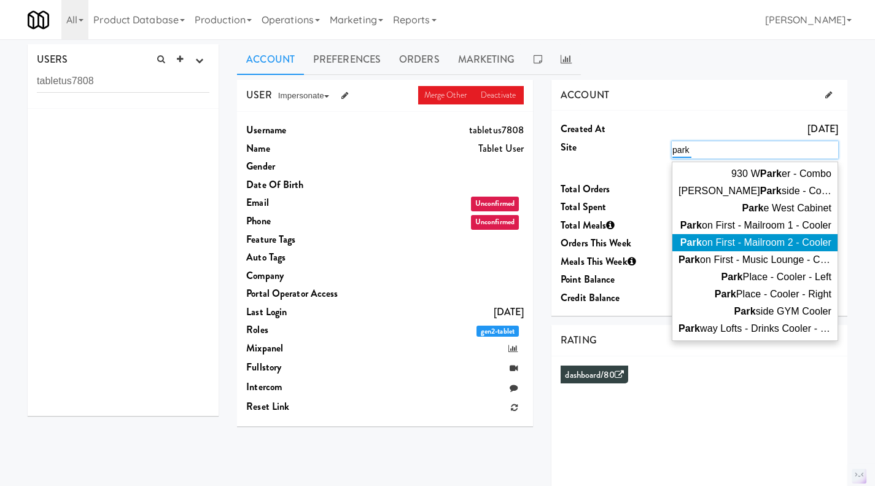
type input "park"
click at [760, 240] on span "Park on First - Mailroom 2 - Cooler" at bounding box center [755, 242] width 151 height 10
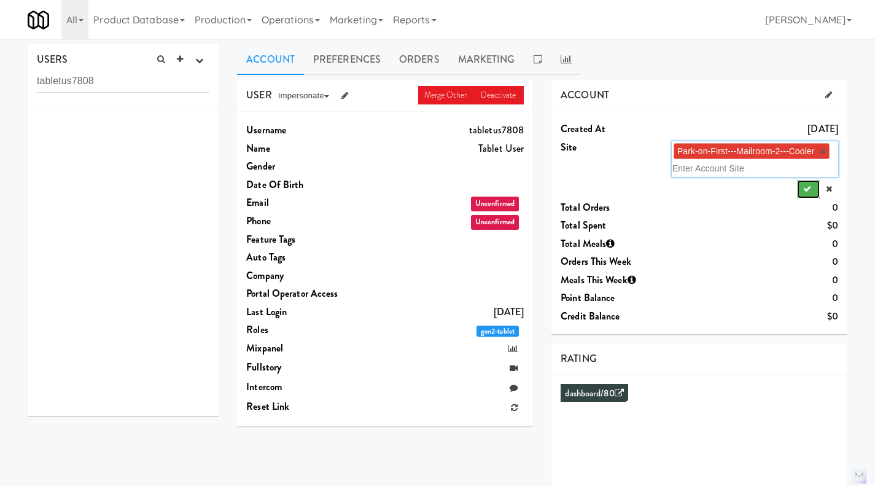
click at [808, 189] on icon "submit" at bounding box center [807, 189] width 8 height 8
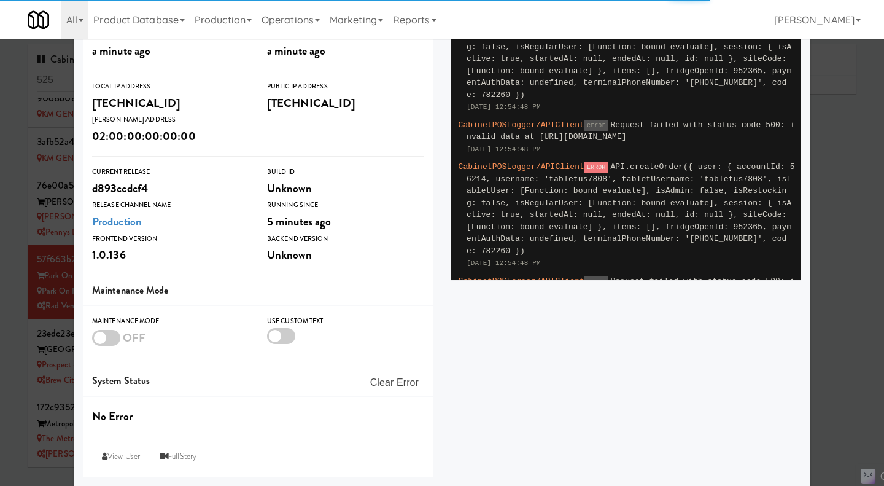
scroll to position [62, 0]
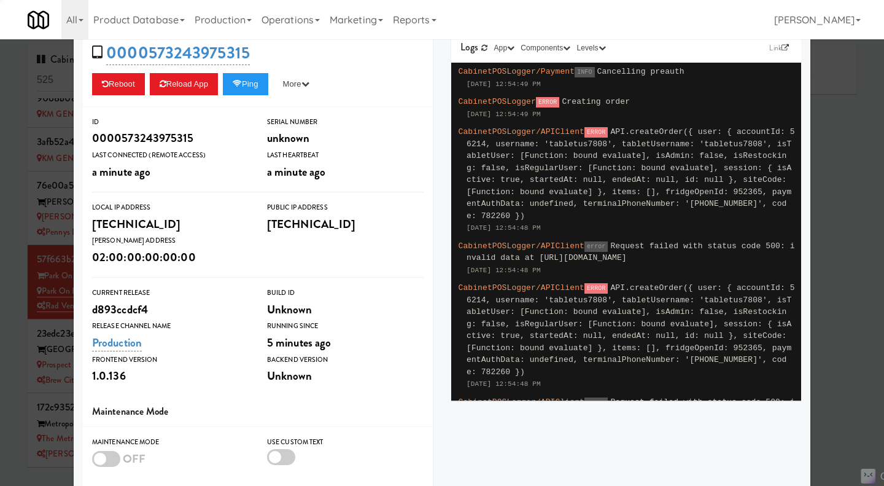
type input "3"
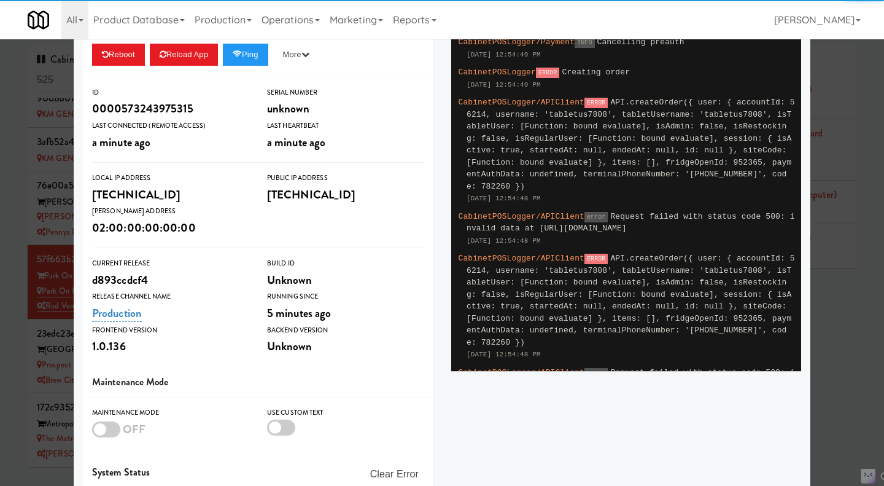
scroll to position [183, 0]
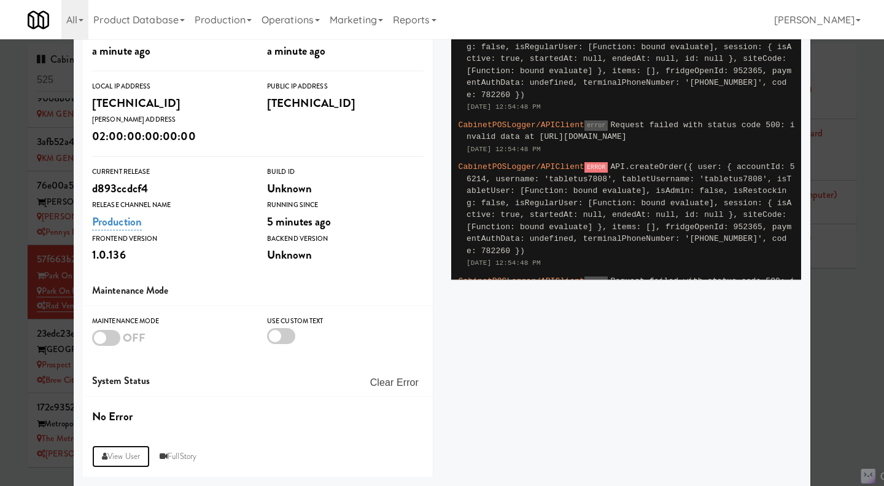
click at [129, 453] on link "View User" at bounding box center [121, 456] width 58 height 22
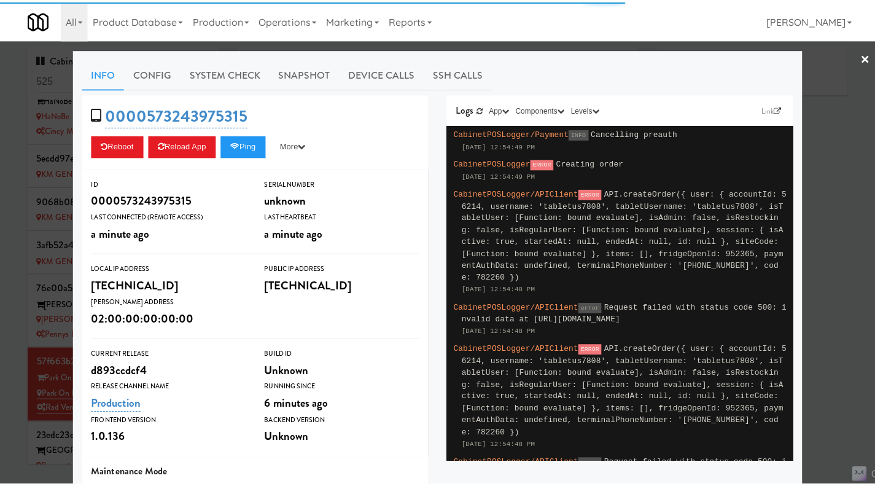
scroll to position [353, 0]
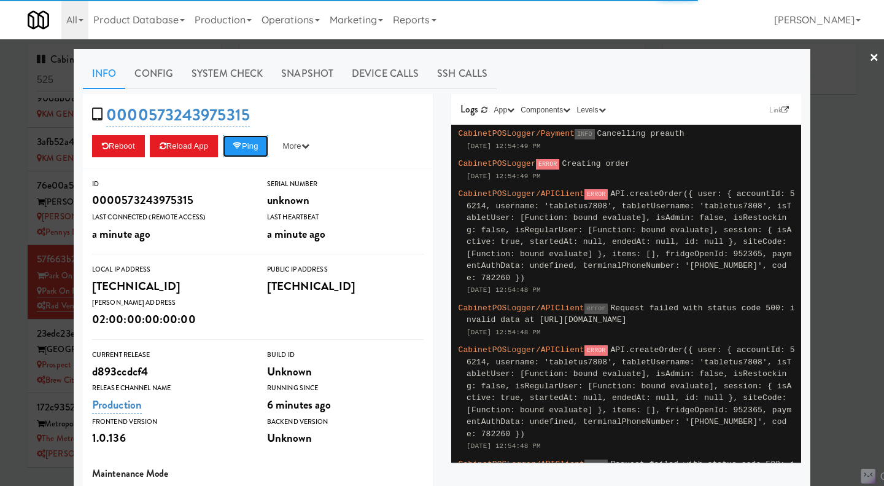
click at [246, 141] on button "Ping" at bounding box center [245, 146] width 45 height 22
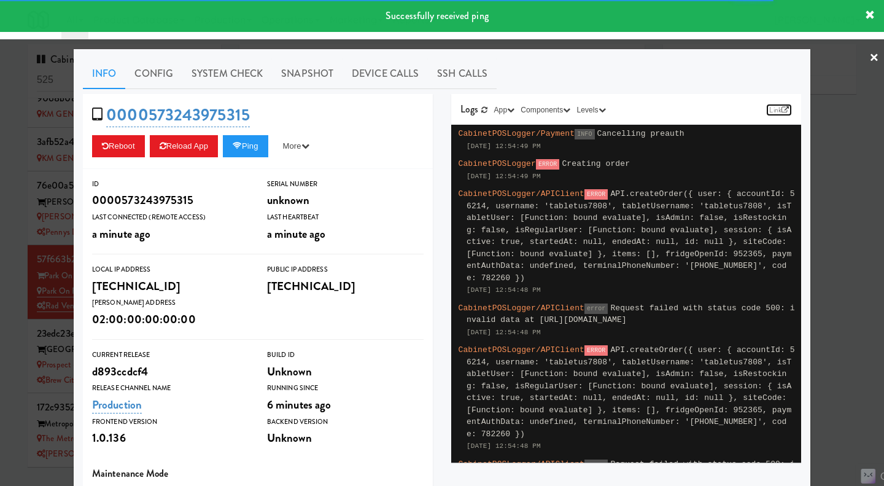
click at [782, 108] on icon at bounding box center [785, 109] width 7 height 7
type input "3"
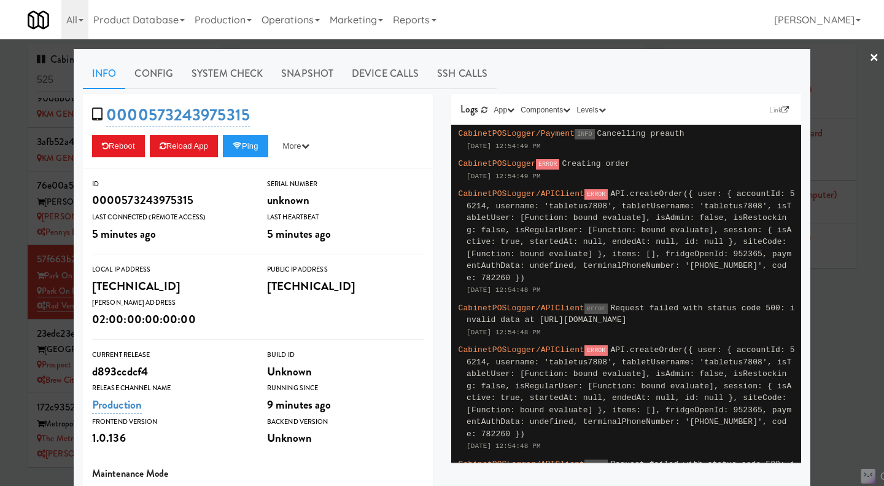
click at [843, 321] on div at bounding box center [442, 243] width 884 height 486
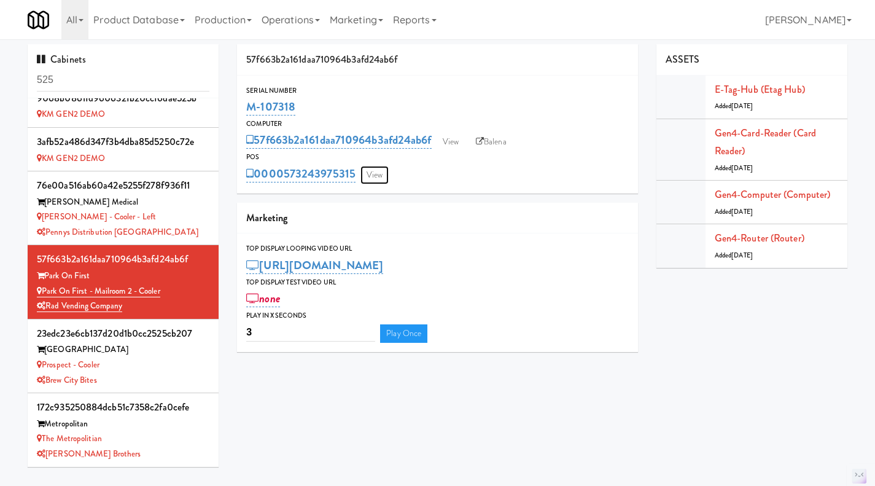
click at [379, 181] on link "View" at bounding box center [374, 175] width 28 height 18
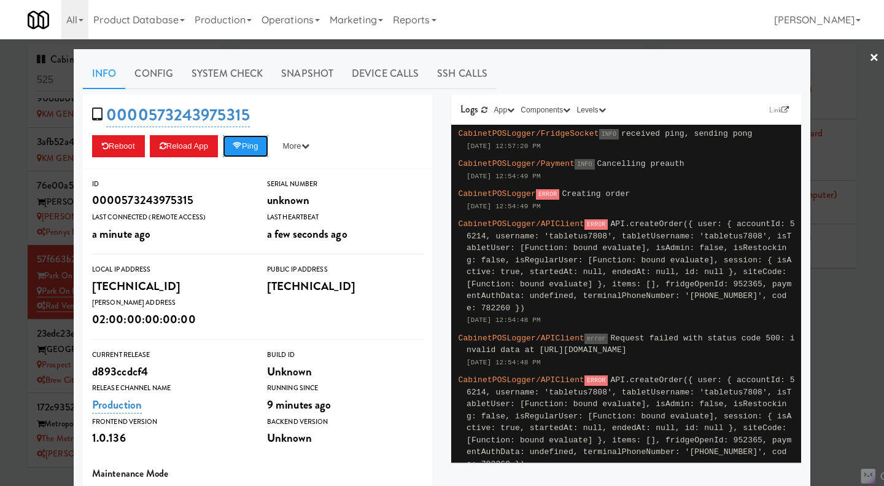
click at [243, 143] on button "Ping" at bounding box center [245, 146] width 45 height 22
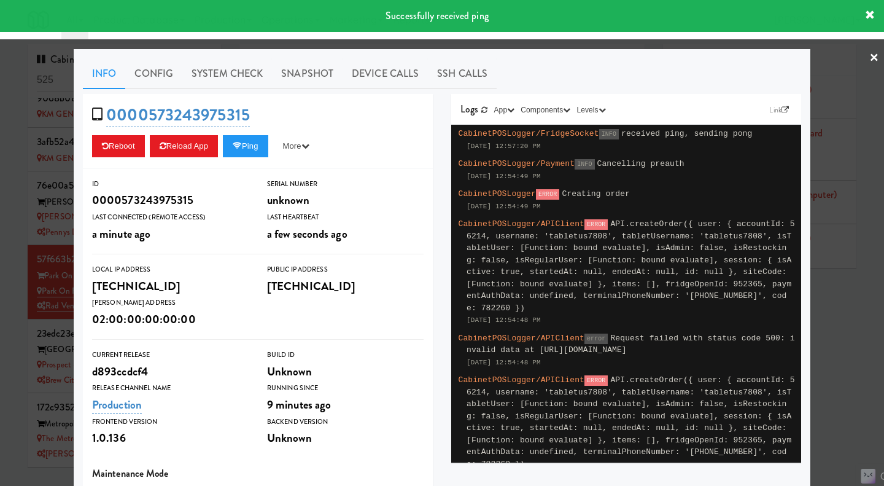
click at [841, 352] on div at bounding box center [442, 243] width 884 height 486
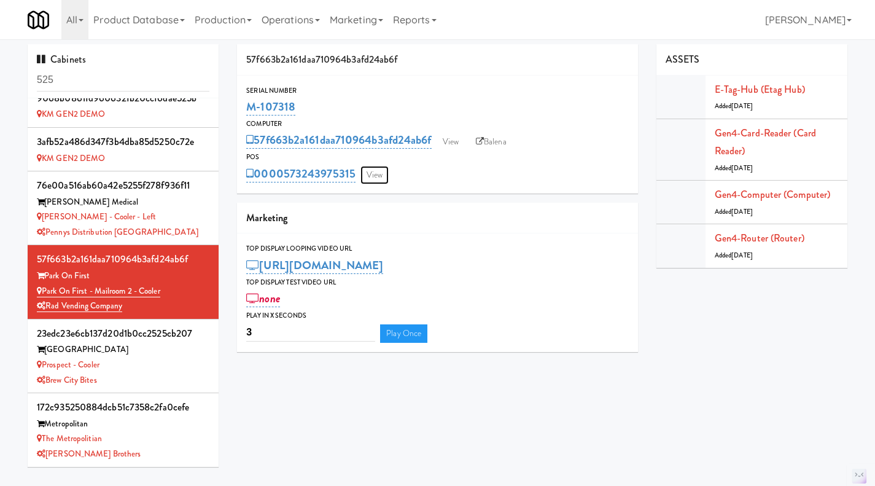
click at [385, 173] on link "View" at bounding box center [374, 175] width 28 height 18
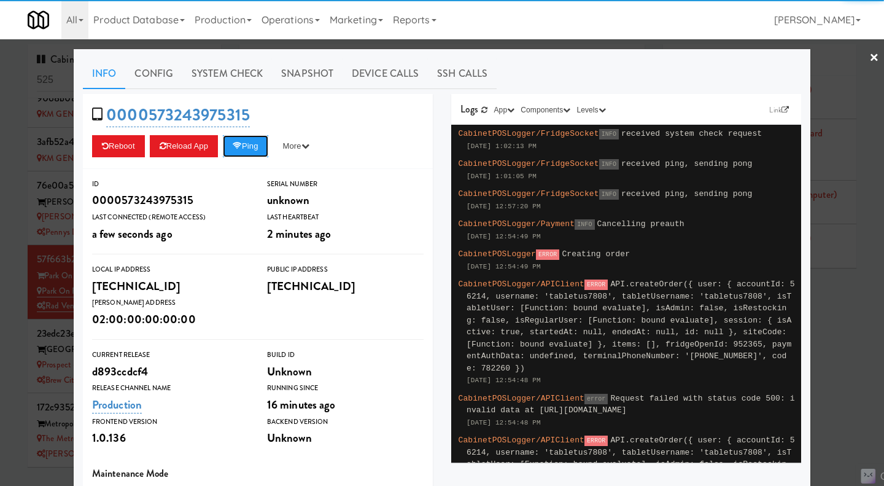
click at [252, 146] on button "Ping" at bounding box center [245, 146] width 45 height 22
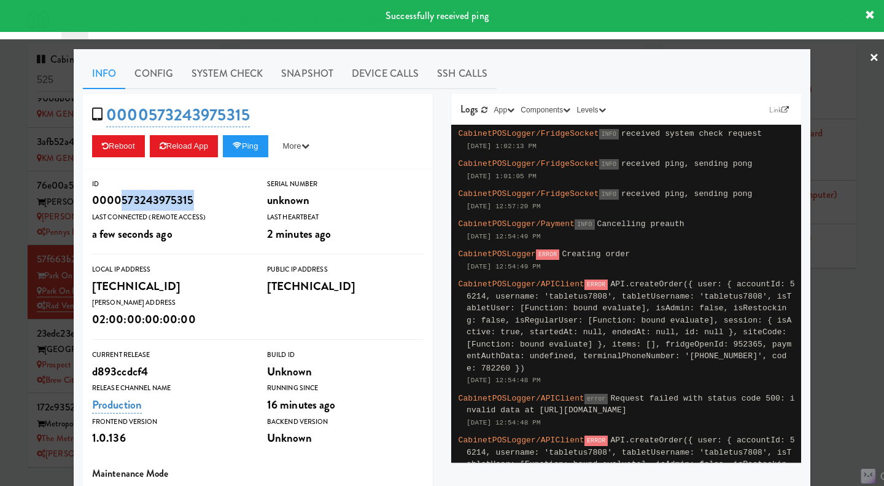
drag, startPoint x: 192, startPoint y: 198, endPoint x: 117, endPoint y: 190, distance: 75.3
click at [117, 190] on div "0000573243975315" at bounding box center [170, 200] width 157 height 21
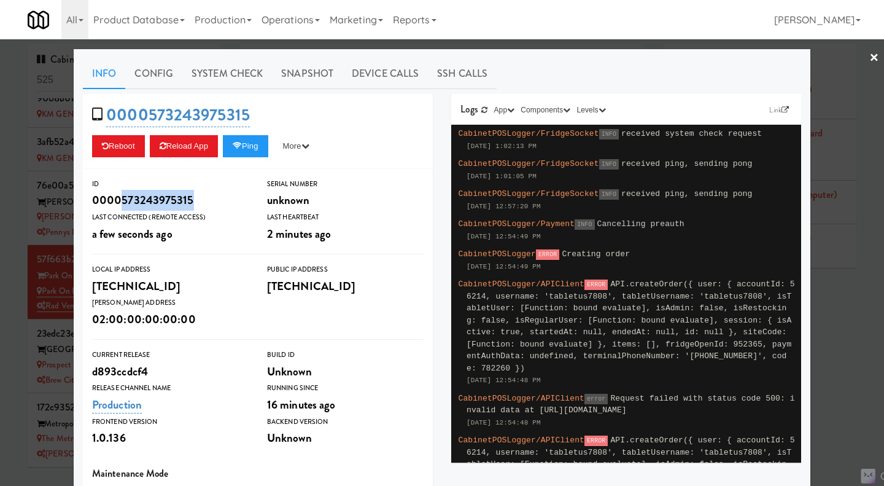
copy div "573243975315"
click at [866, 97] on div at bounding box center [442, 243] width 884 height 486
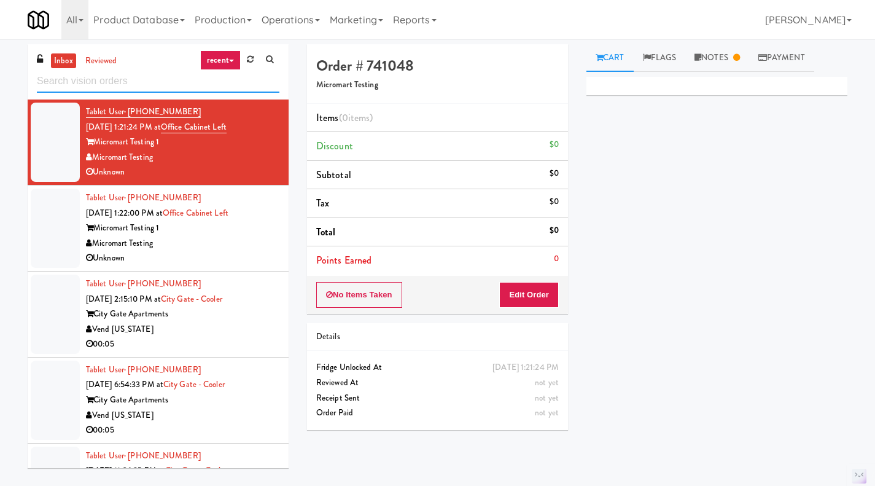
paste input "Park on First - Mailroom 2 - Cooler"
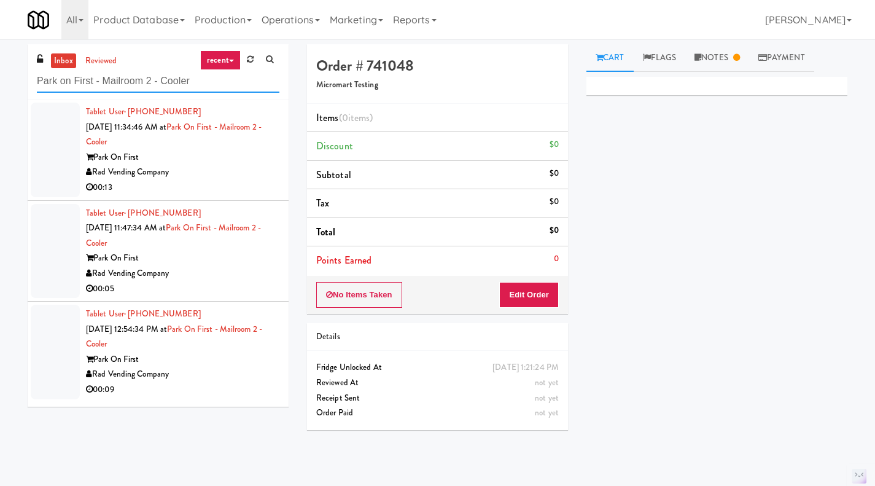
type input "Park on First - Mailroom 2 - Cooler"
click at [213, 359] on div "Park On First" at bounding box center [182, 359] width 193 height 15
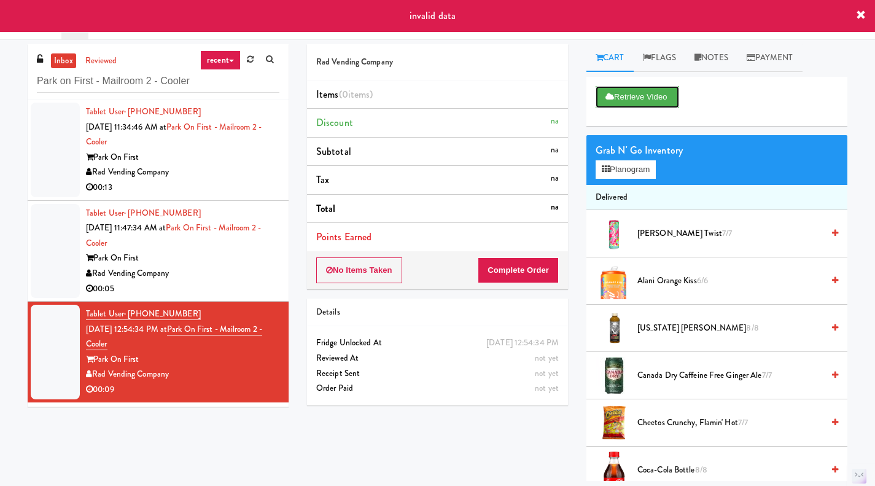
click at [637, 100] on button "Retrieve Video" at bounding box center [638, 97] width 84 height 22
click at [865, 15] on icon at bounding box center [861, 15] width 10 height 10
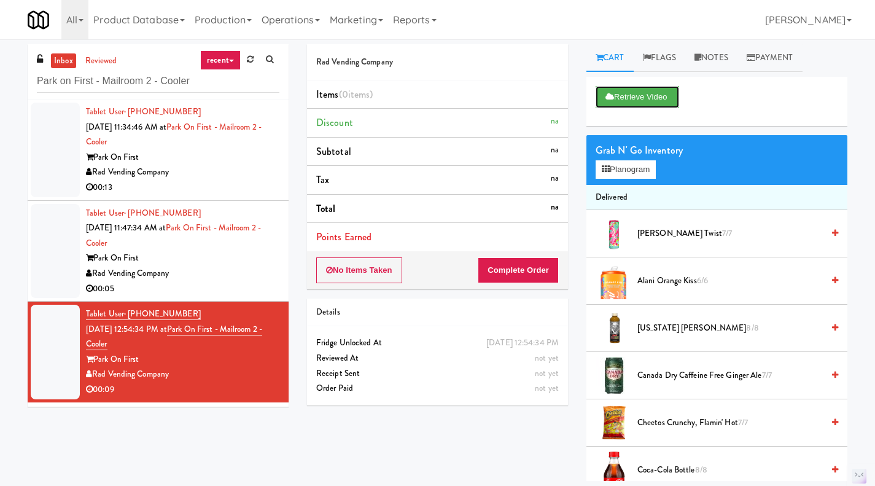
click at [639, 98] on button "Retrieve Video" at bounding box center [638, 97] width 84 height 22
click at [630, 101] on button "Retrieve Video" at bounding box center [638, 97] width 84 height 22
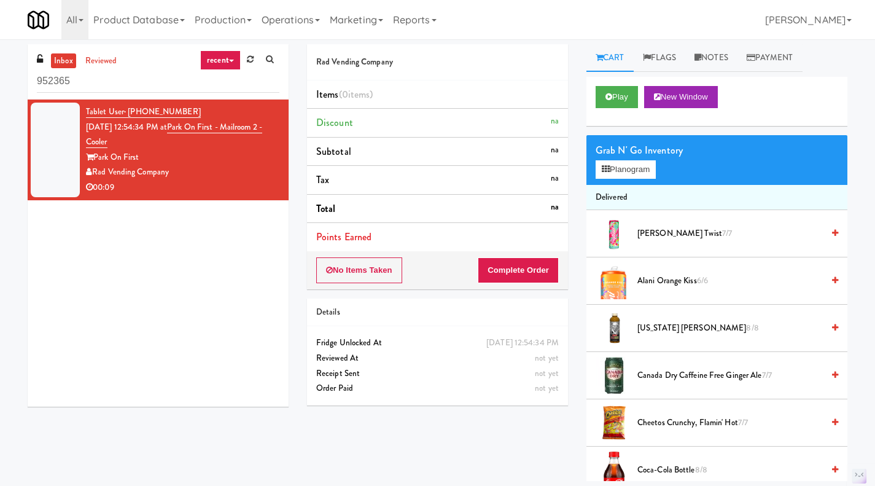
click at [621, 85] on div "Play New Window" at bounding box center [716, 101] width 261 height 49
click at [626, 93] on button "Play" at bounding box center [617, 97] width 42 height 22
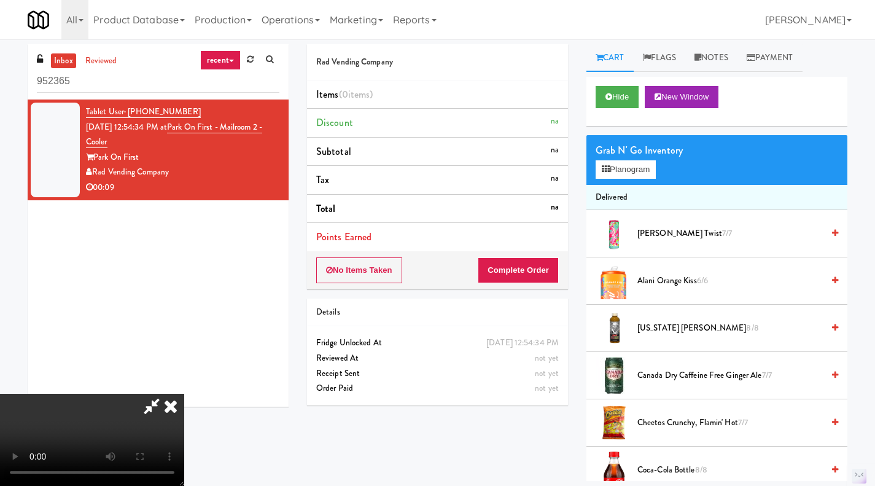
click at [184, 394] on icon at bounding box center [170, 406] width 27 height 25
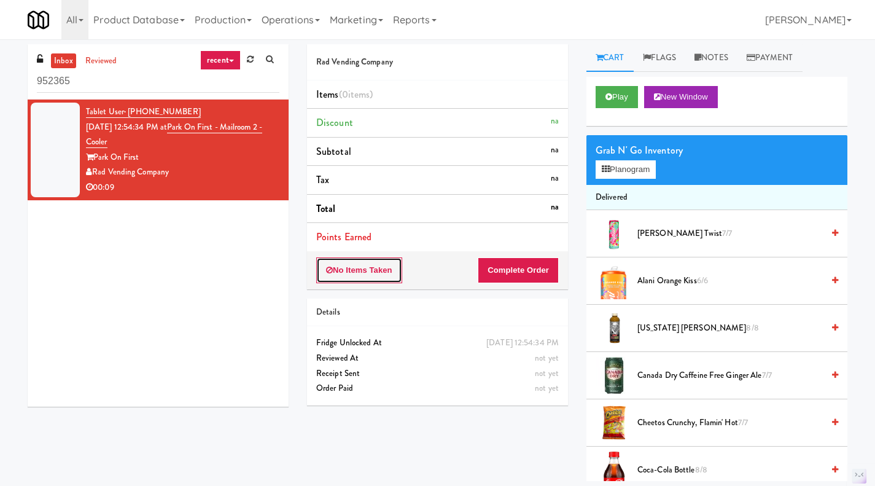
click at [340, 274] on button "No Items Taken" at bounding box center [359, 270] width 86 height 26
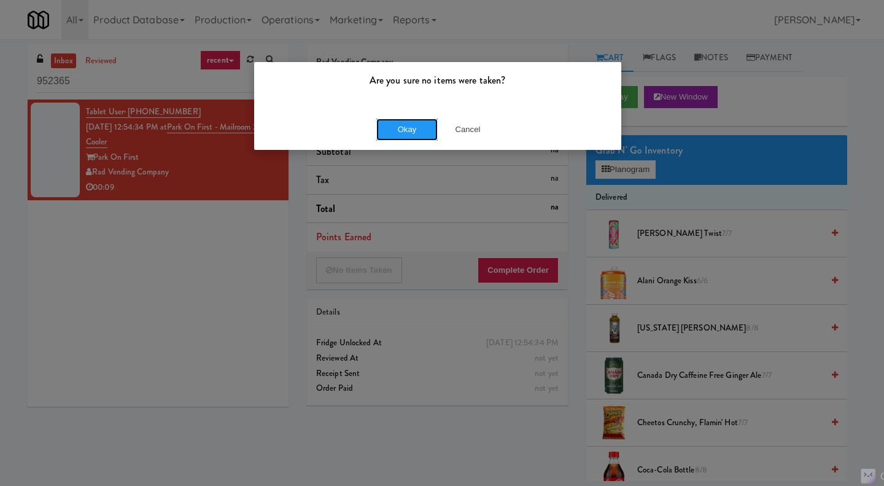
click at [400, 123] on button "Okay" at bounding box center [406, 130] width 61 height 22
